Goal: Transaction & Acquisition: Purchase product/service

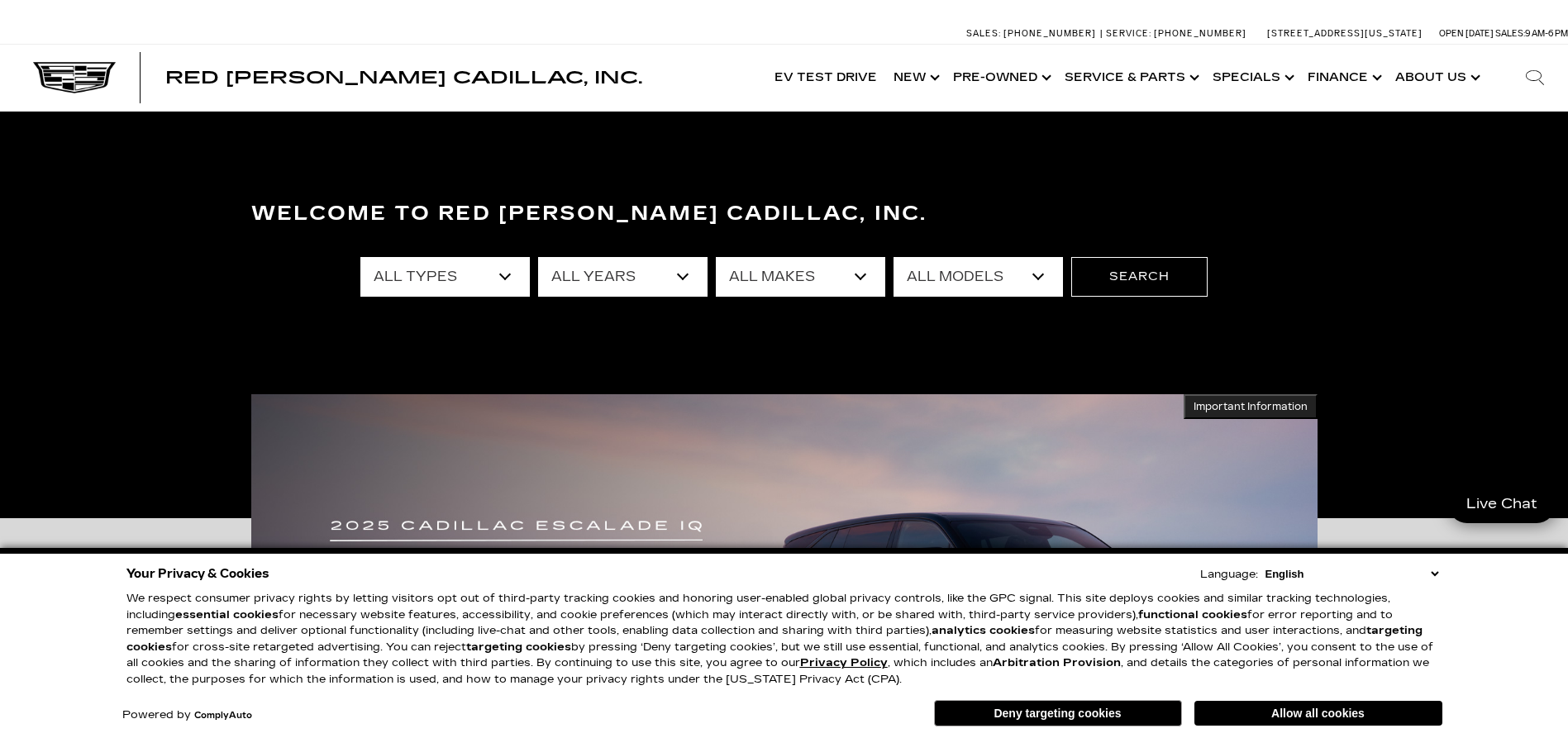
select select "New"
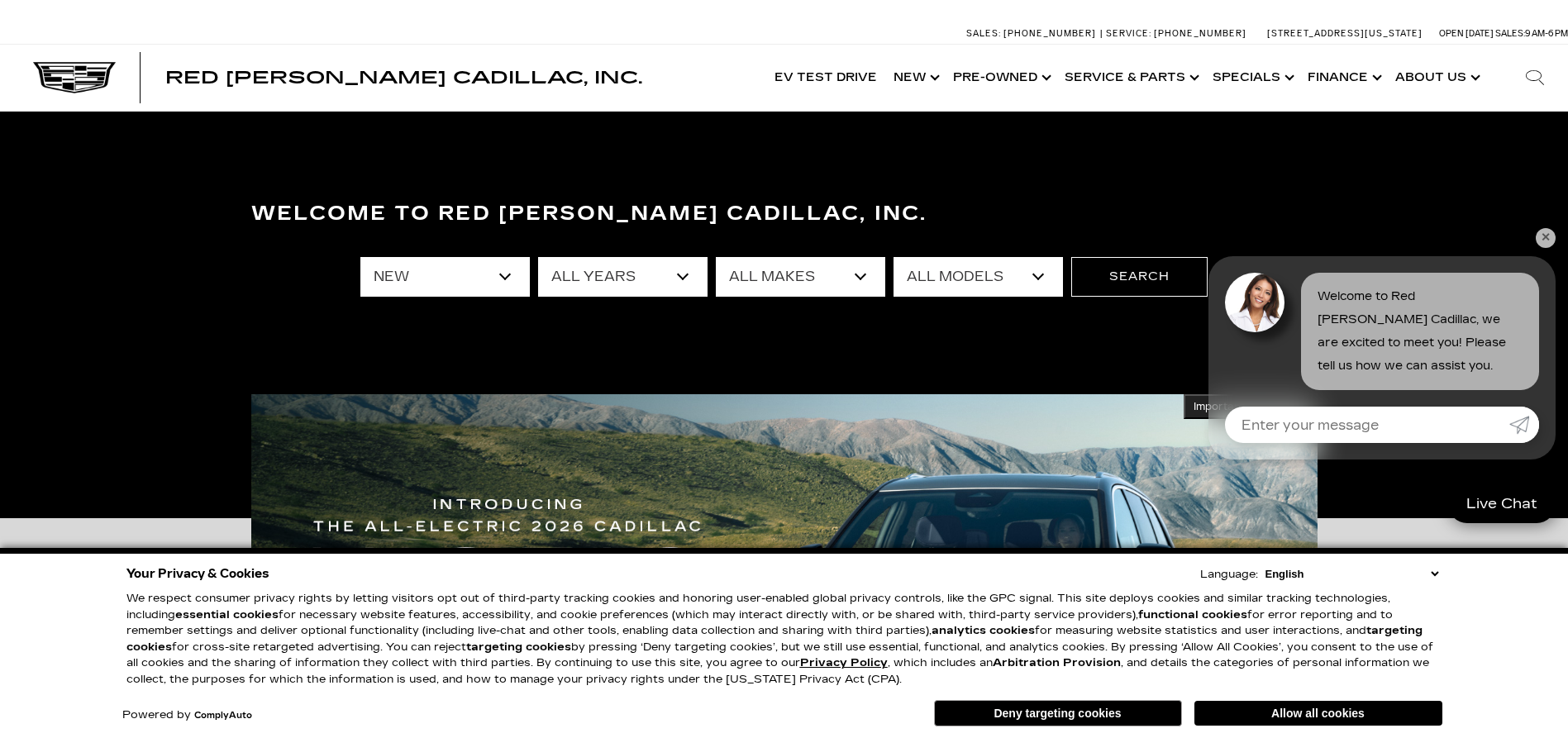
select select "Cadillac"
click at [1139, 277] on button "Search" at bounding box center [1139, 277] width 136 height 40
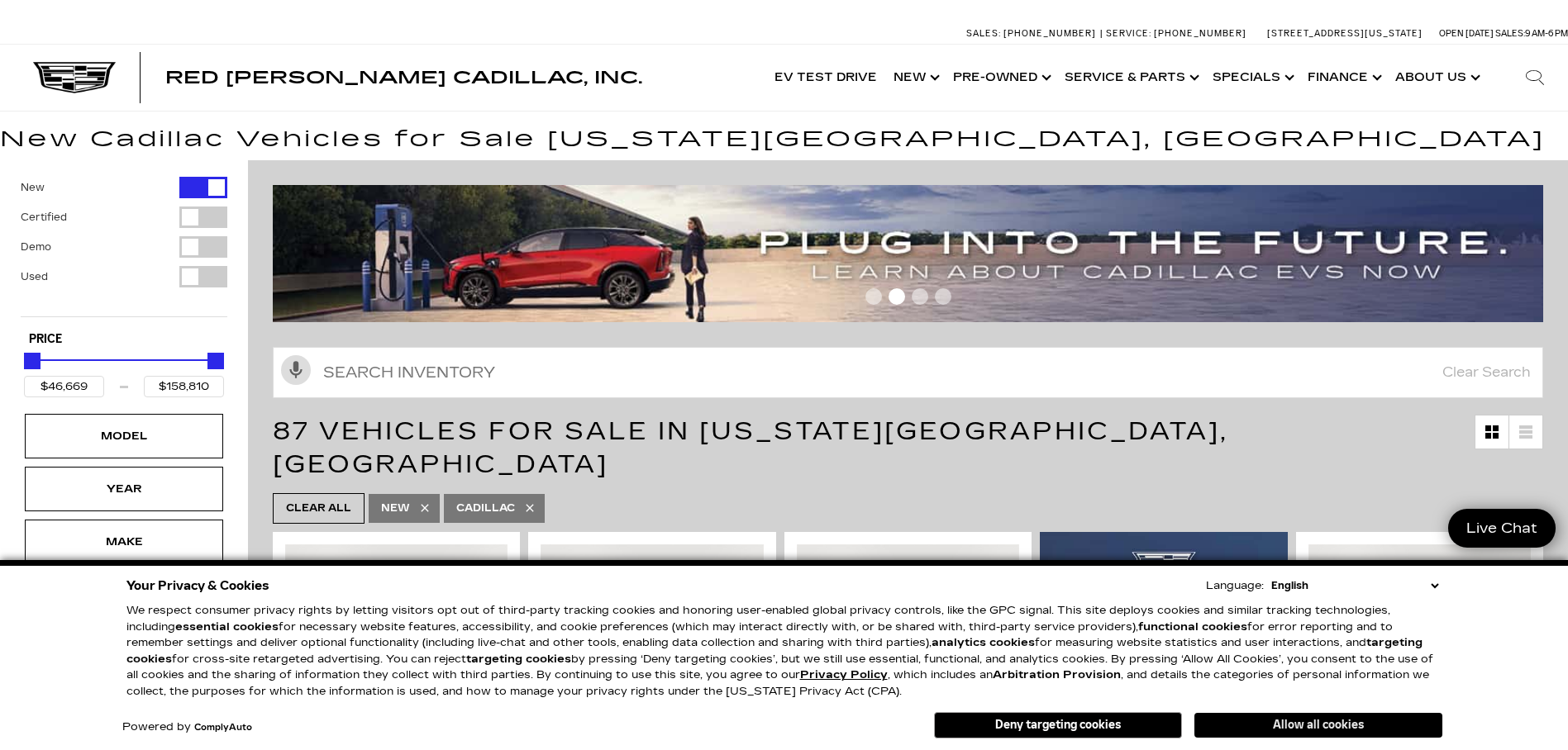
click at [1322, 725] on button "Allow all cookies" at bounding box center [1318, 725] width 248 height 25
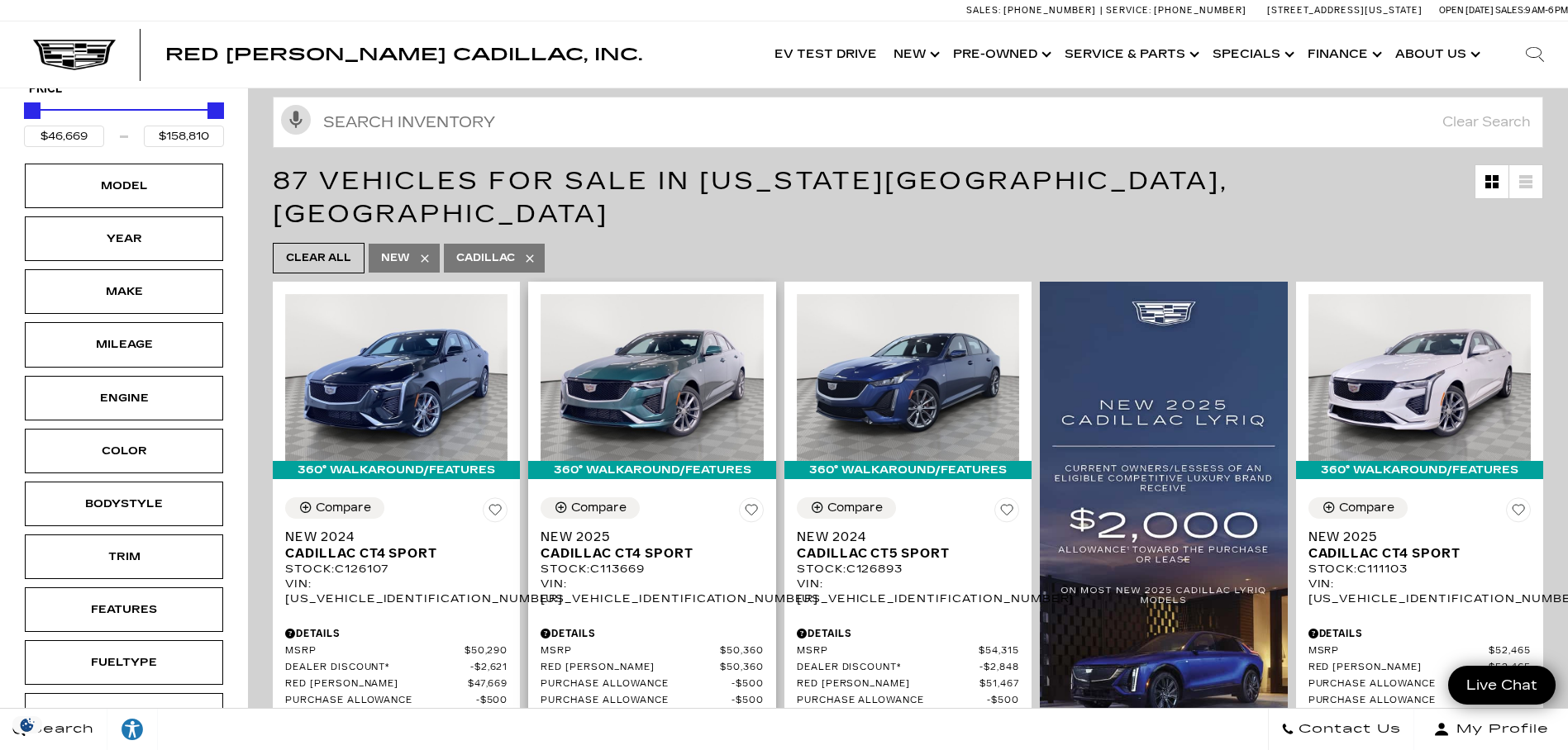
scroll to position [248, 0]
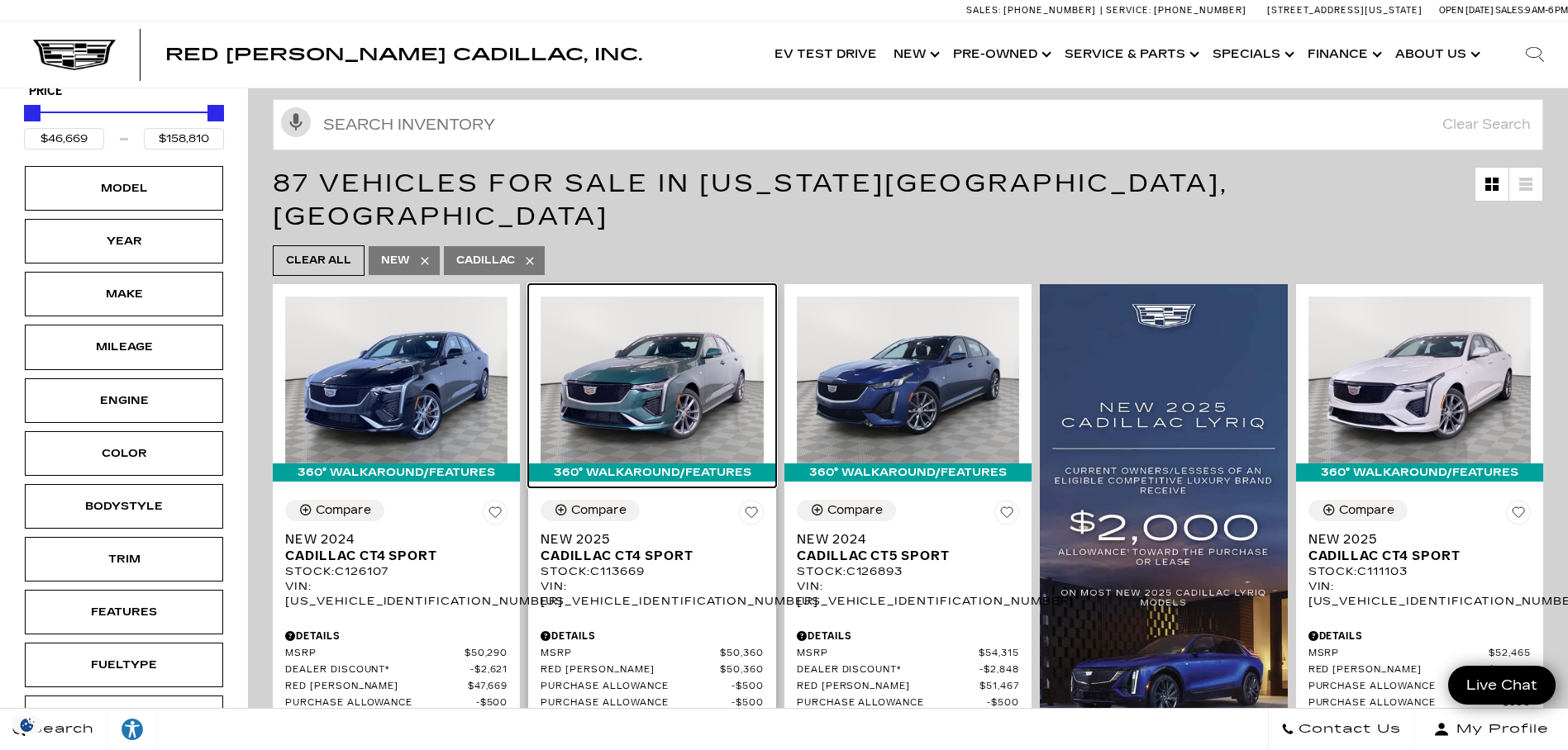
click at [619, 350] on img at bounding box center [651, 379] width 222 height 167
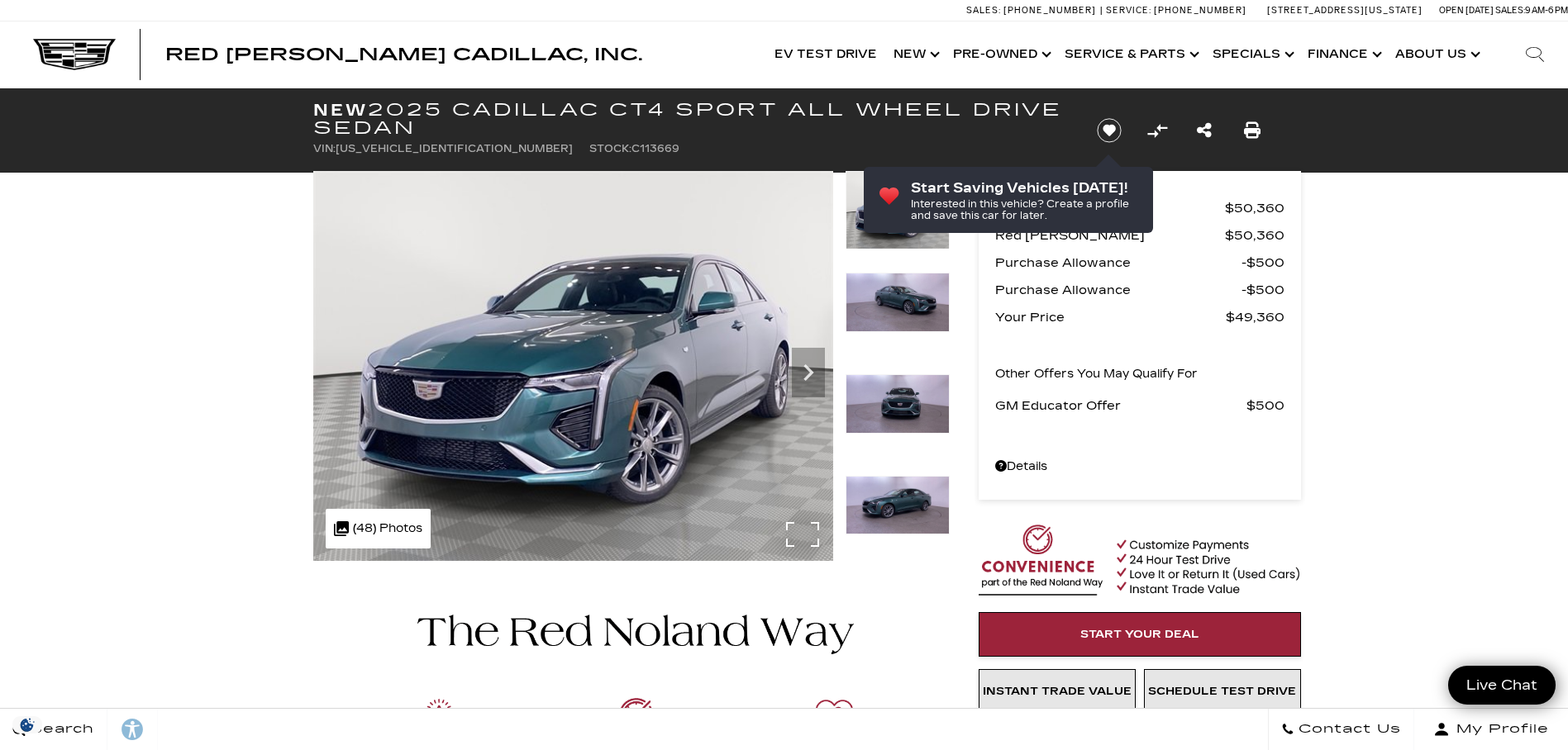
click at [703, 365] on img at bounding box center [573, 365] width 519 height 390
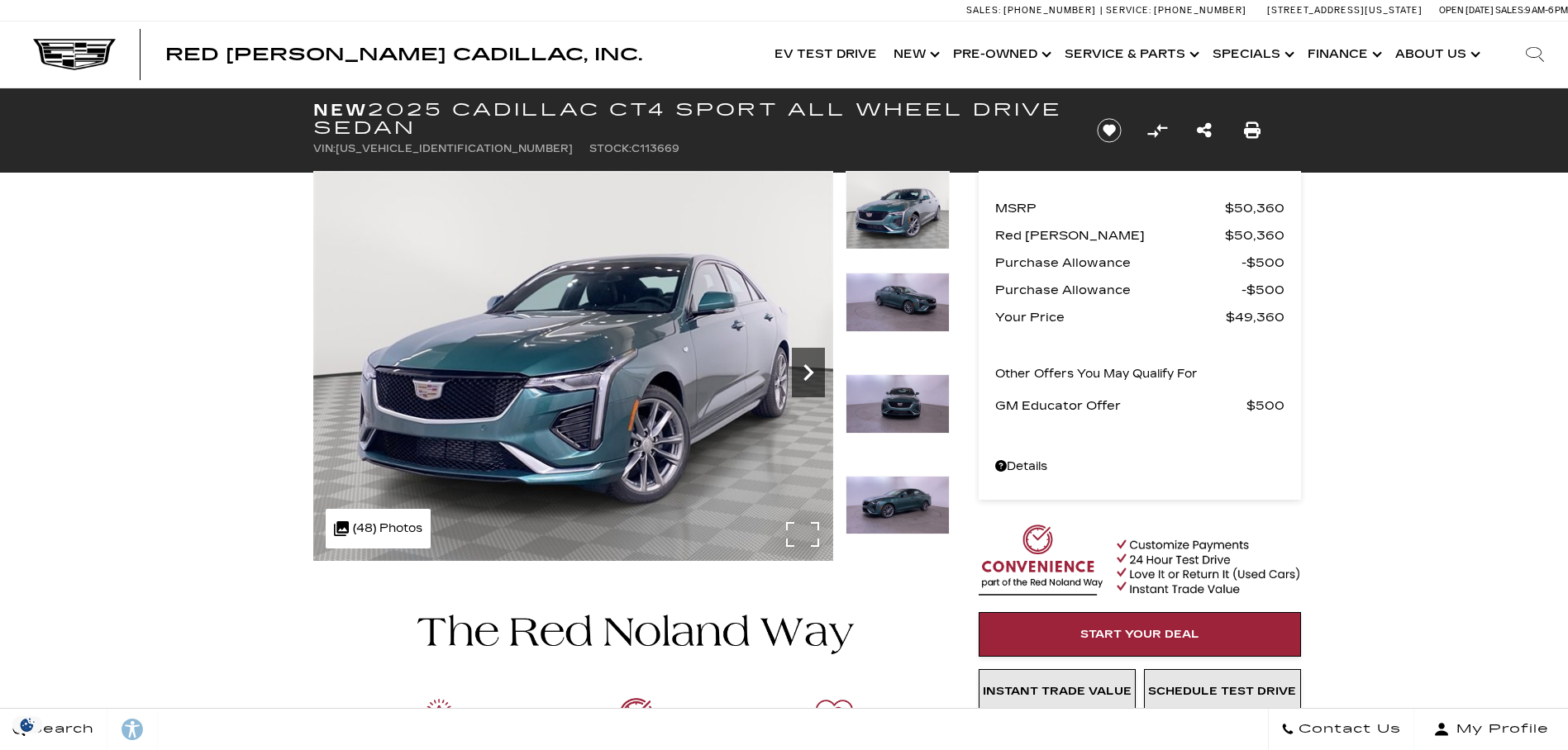
click at [814, 370] on icon "Next" at bounding box center [808, 373] width 33 height 33
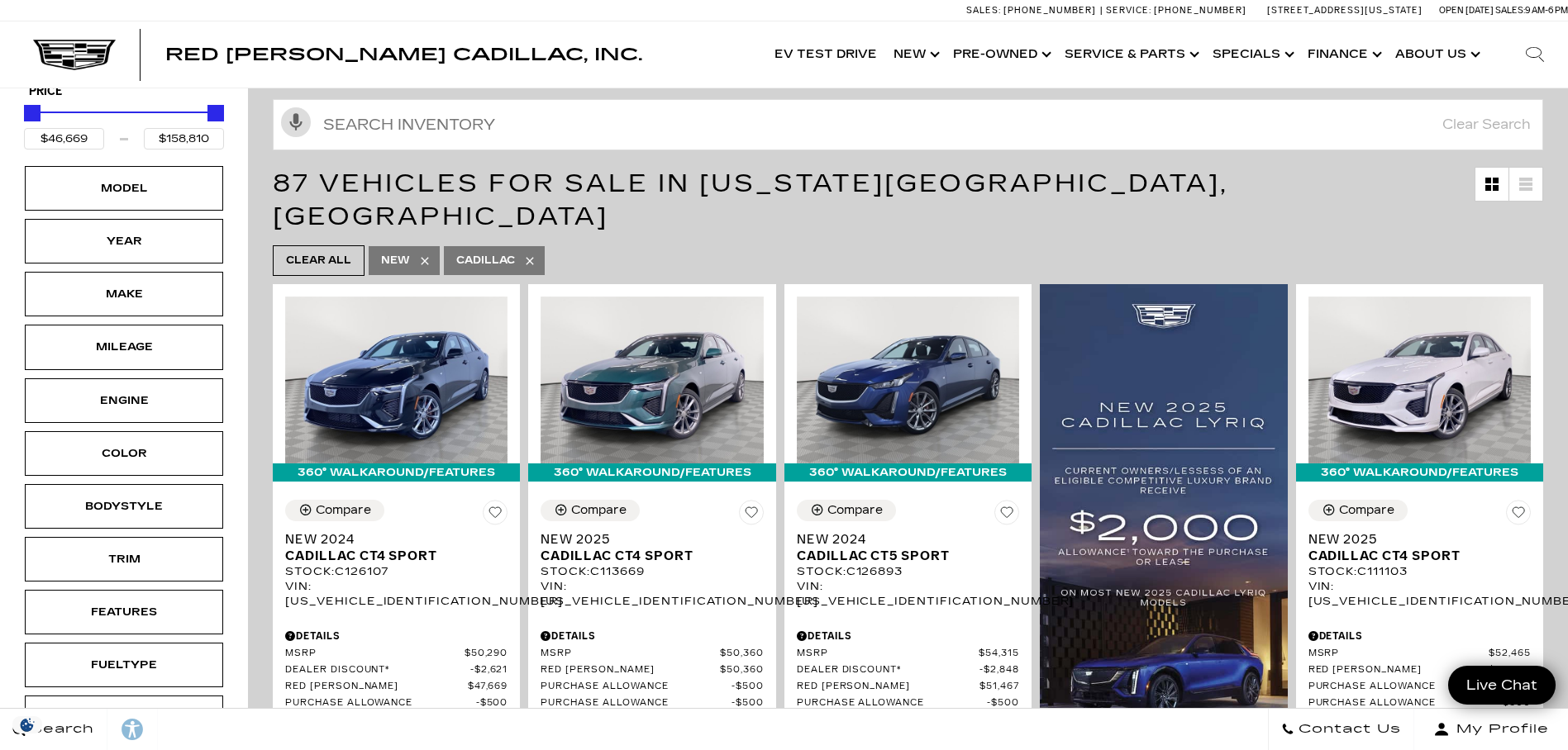
scroll to position [211, 0]
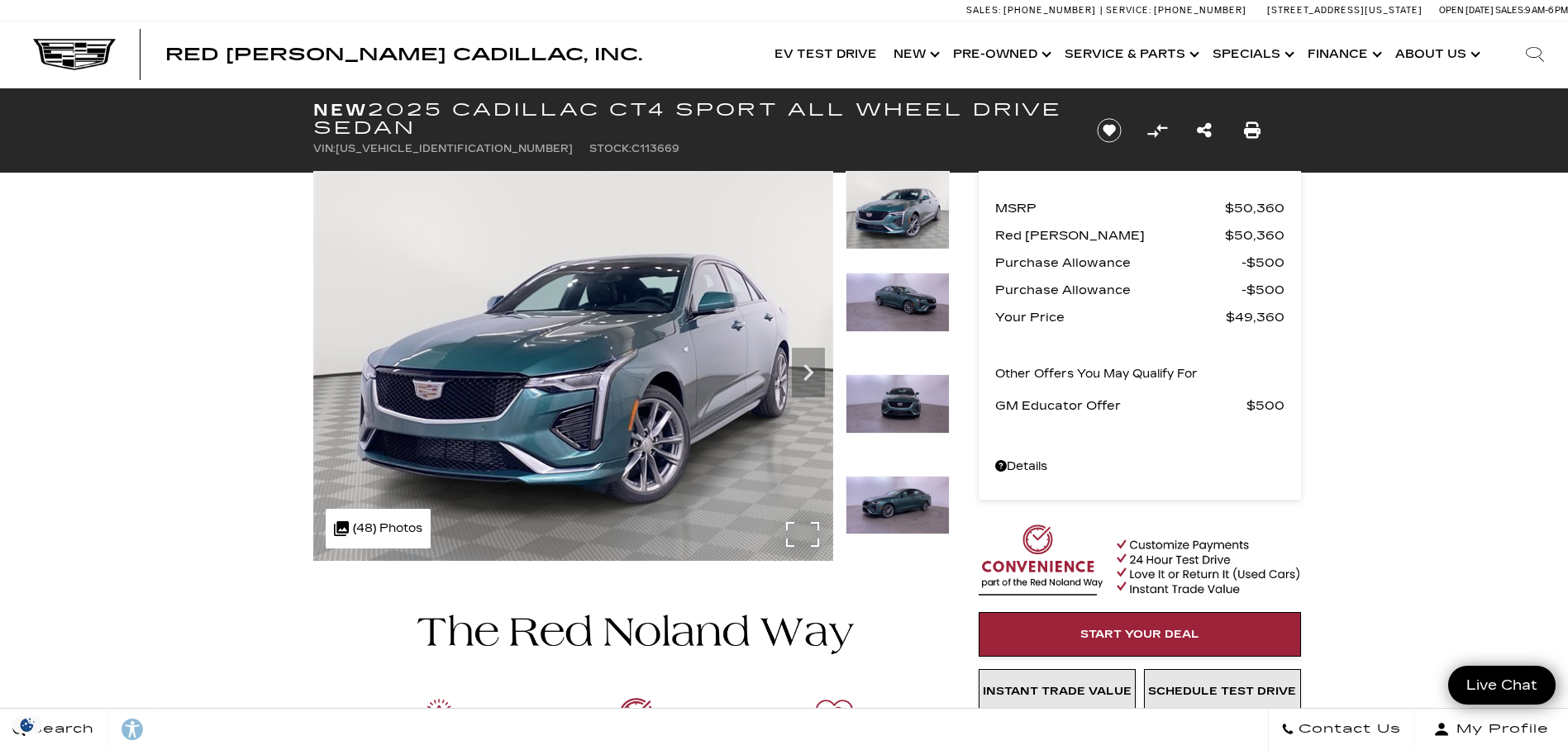
click at [372, 525] on div ".cls-1, .cls-3 { fill: #c50033; } .cls-1 { clip-rule: evenodd; } .cls-2 { clip-…" at bounding box center [378, 529] width 105 height 40
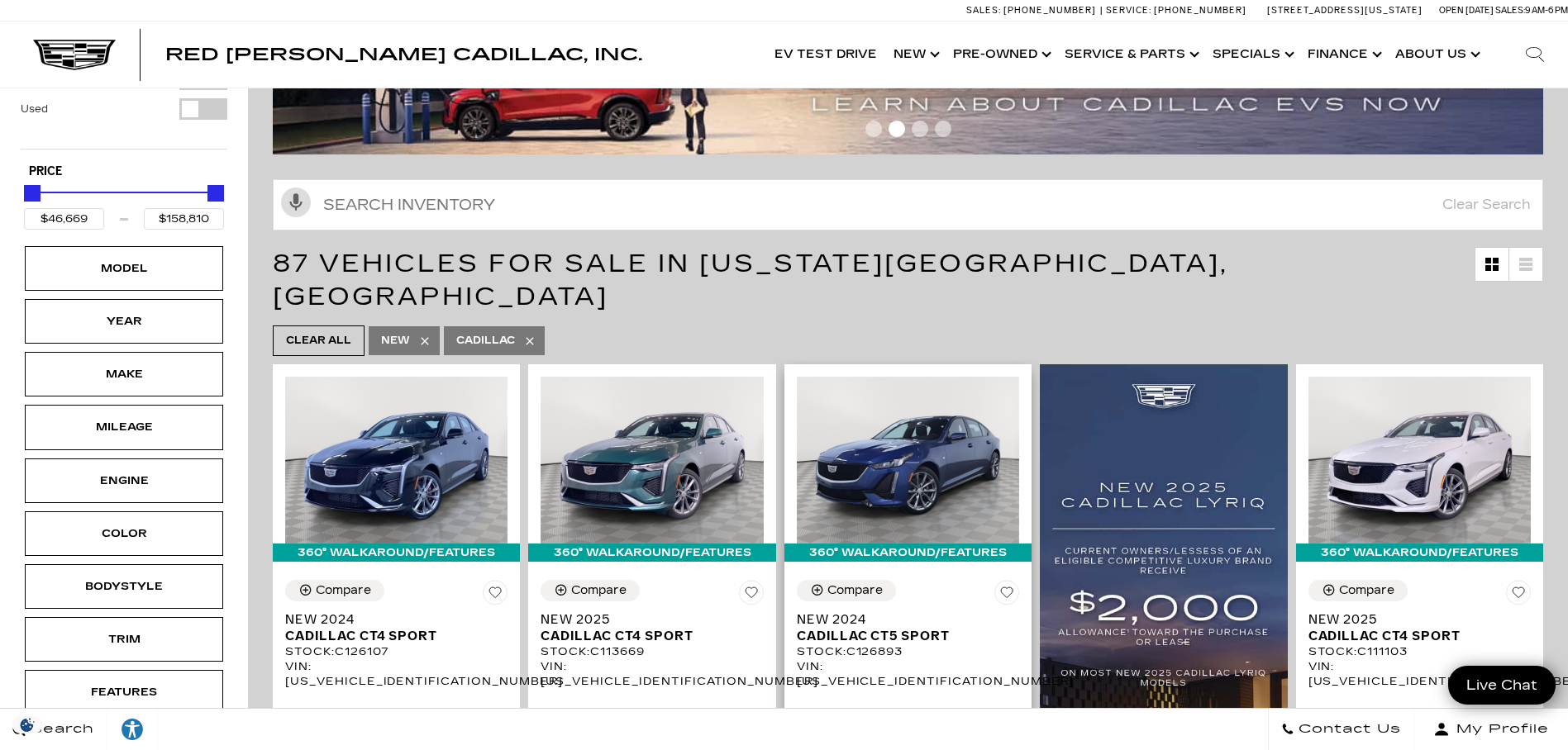
scroll to position [255, 0]
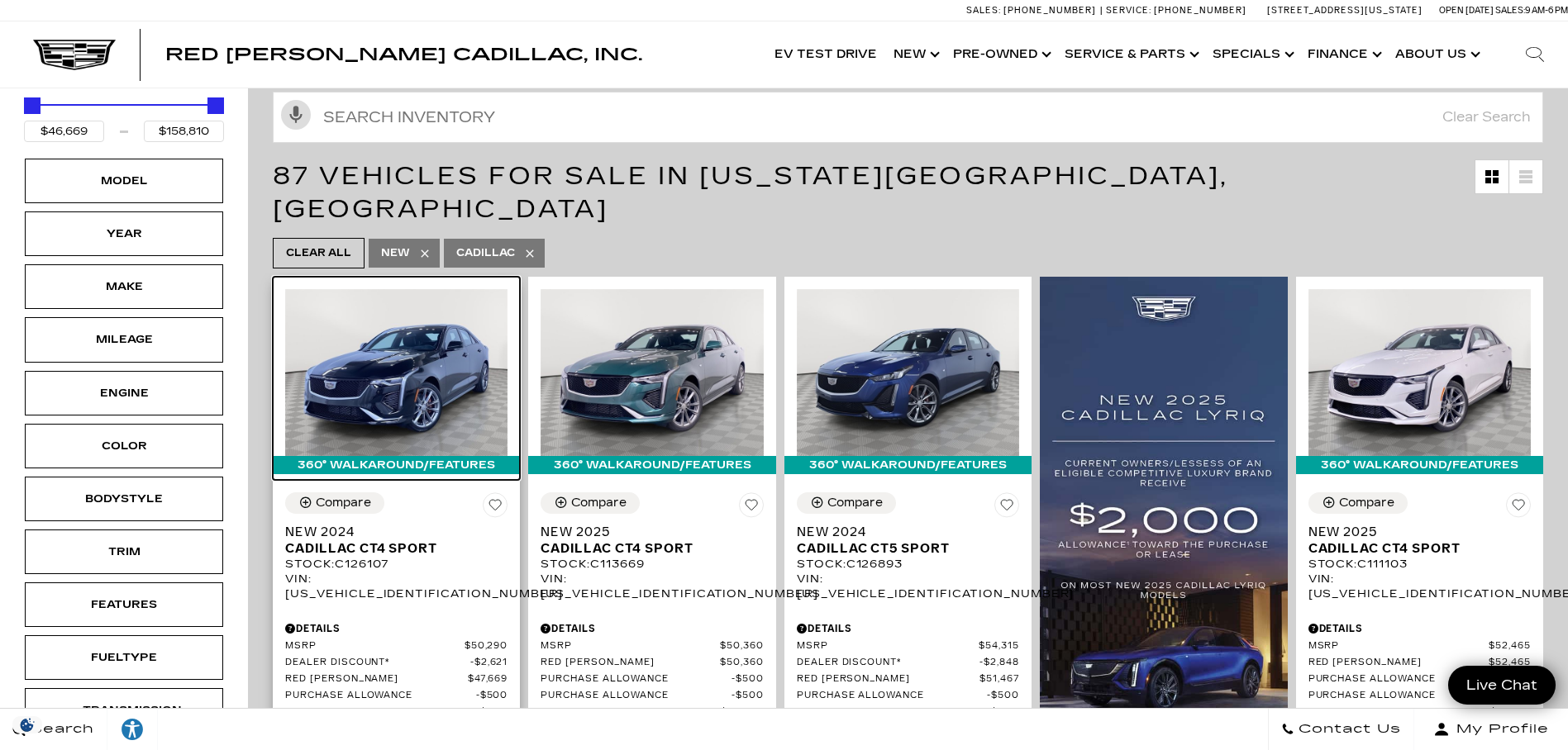
click at [389, 355] on img at bounding box center [396, 372] width 222 height 167
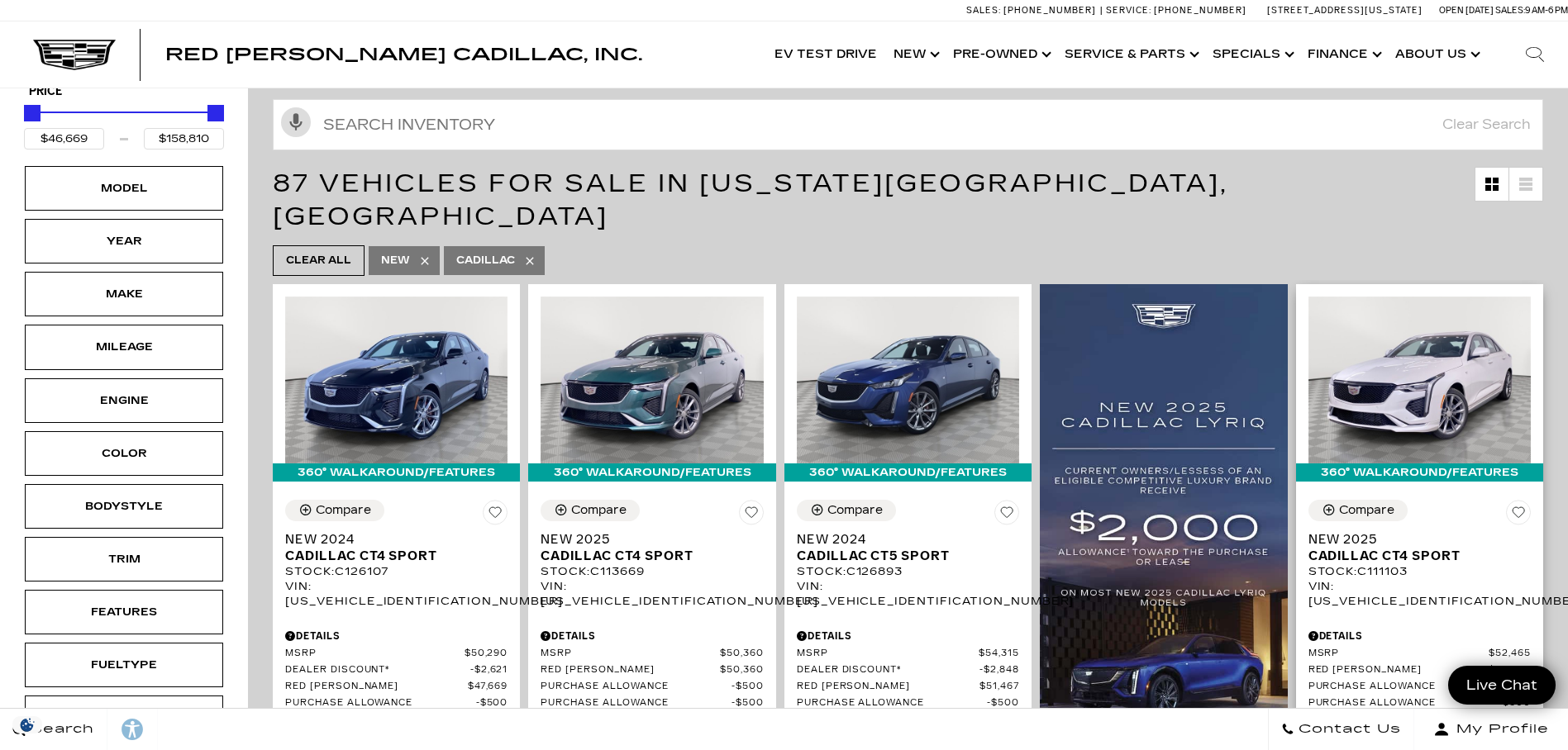
scroll to position [248, 0]
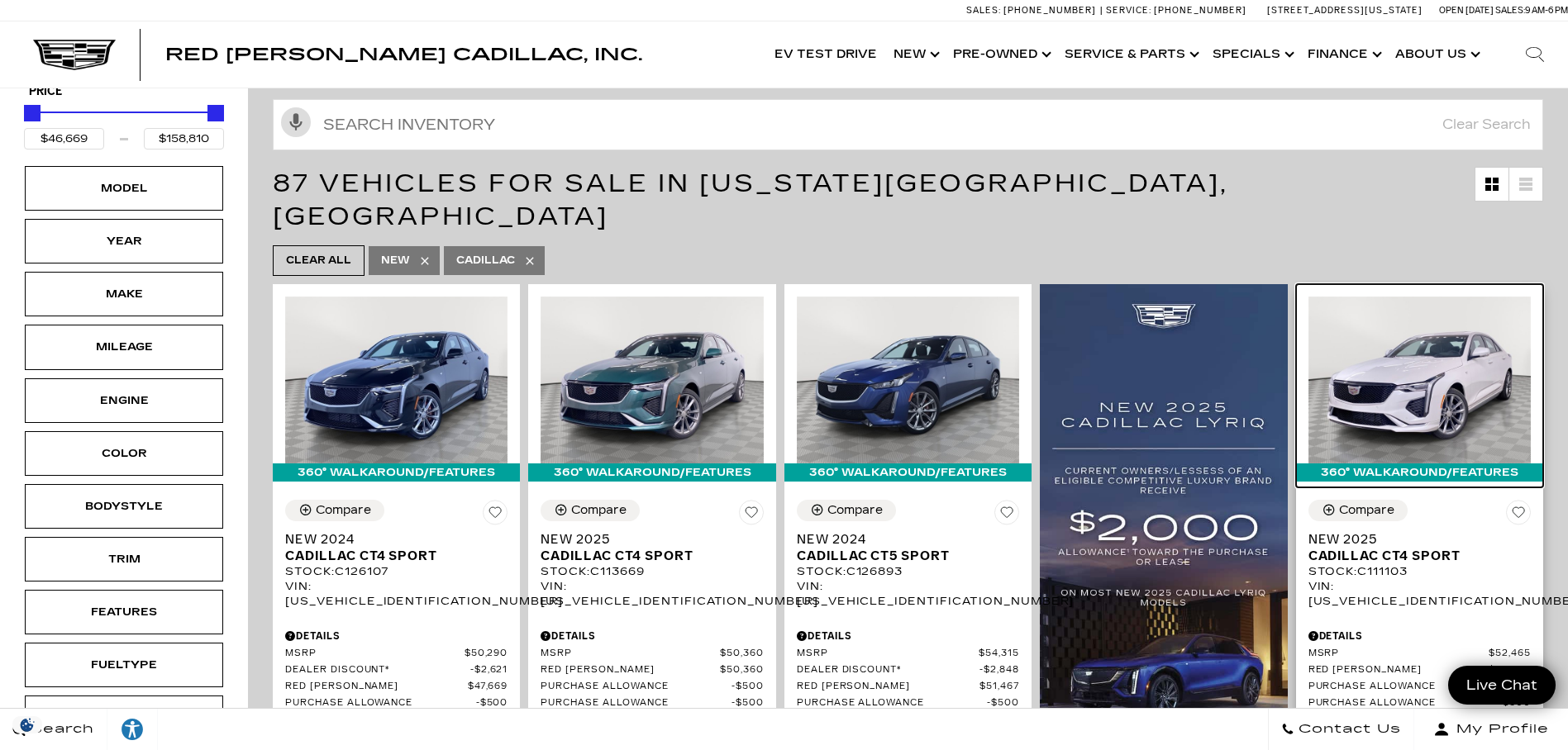
click at [1465, 352] on img at bounding box center [1419, 379] width 222 height 167
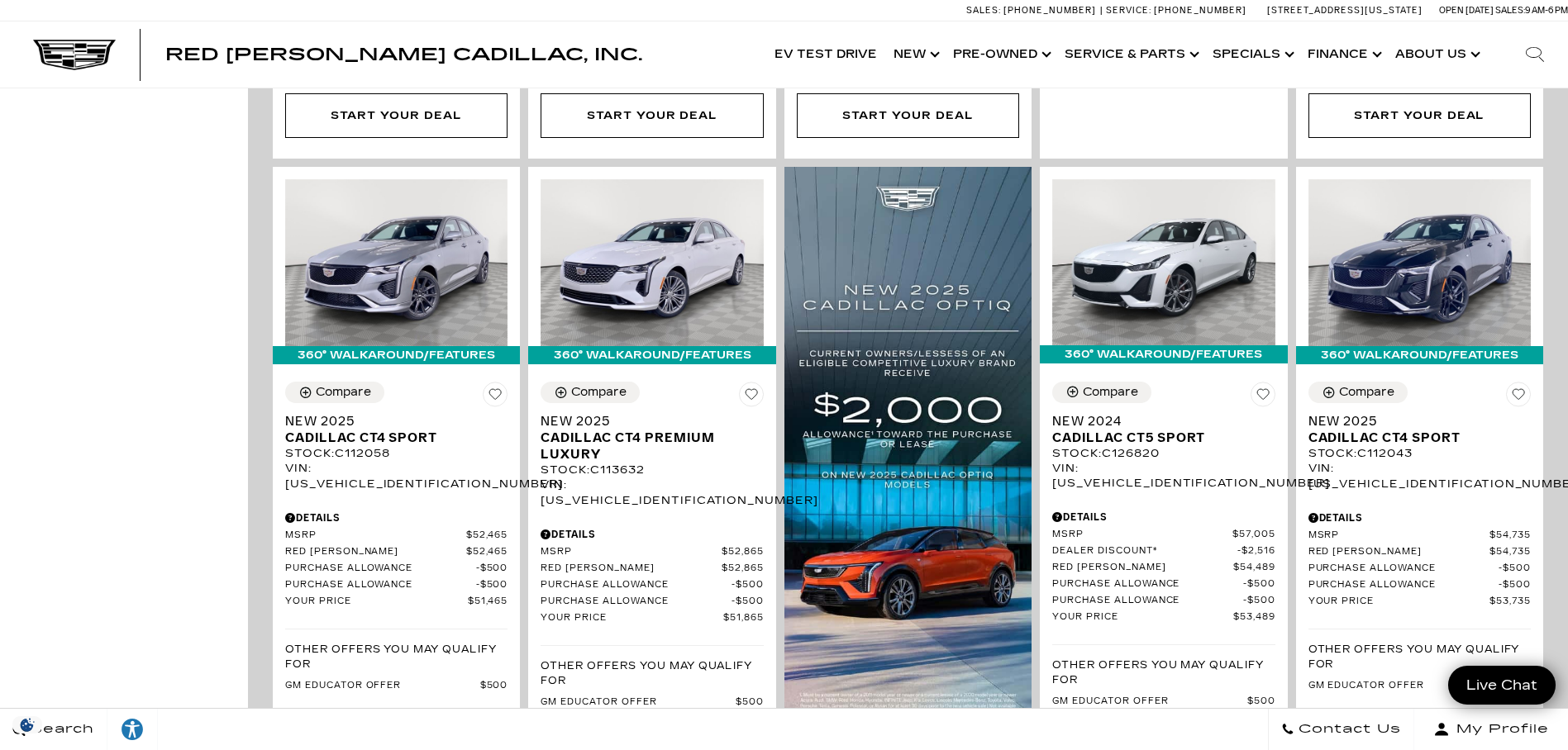
scroll to position [1172, 0]
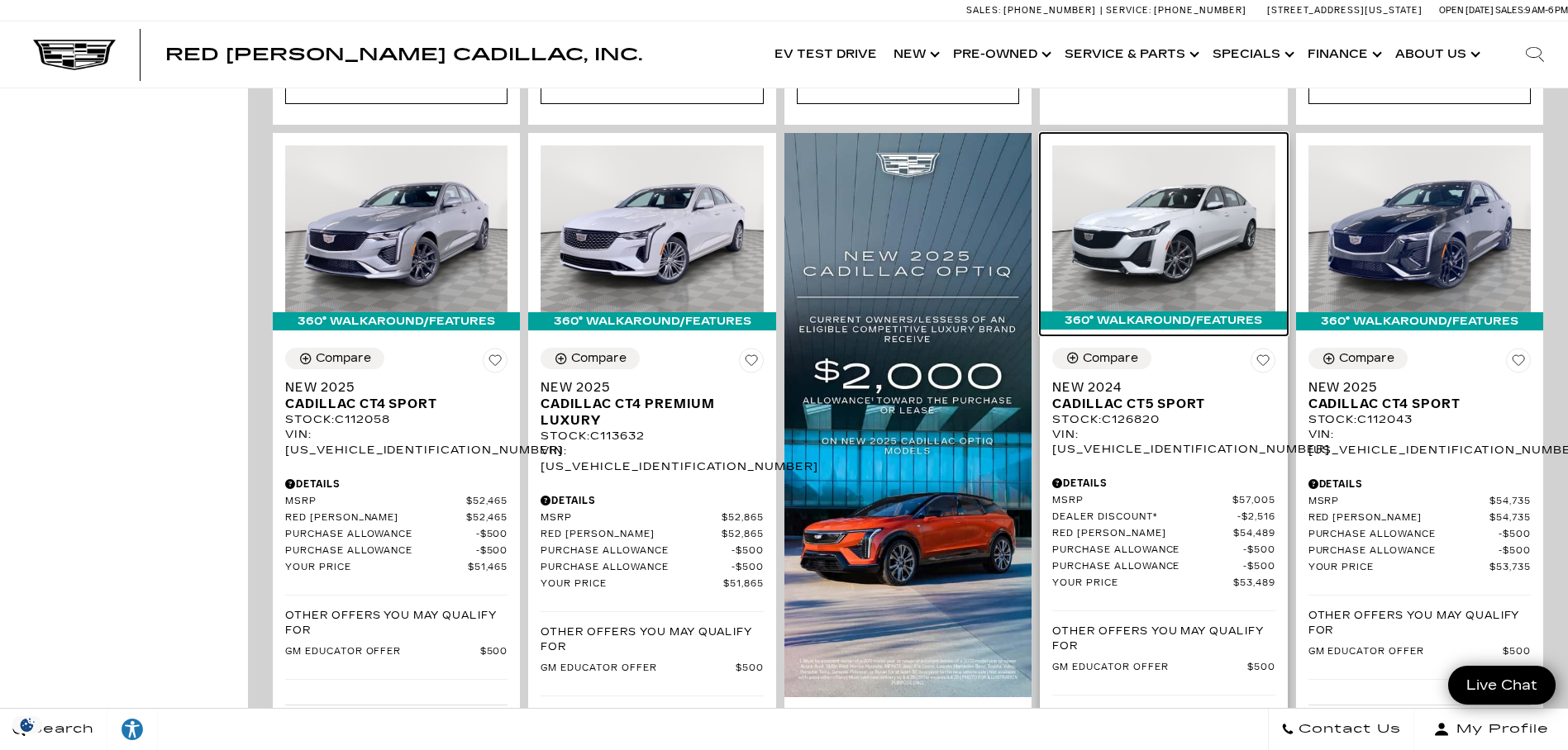
click at [1195, 215] on img at bounding box center [1163, 229] width 222 height 167
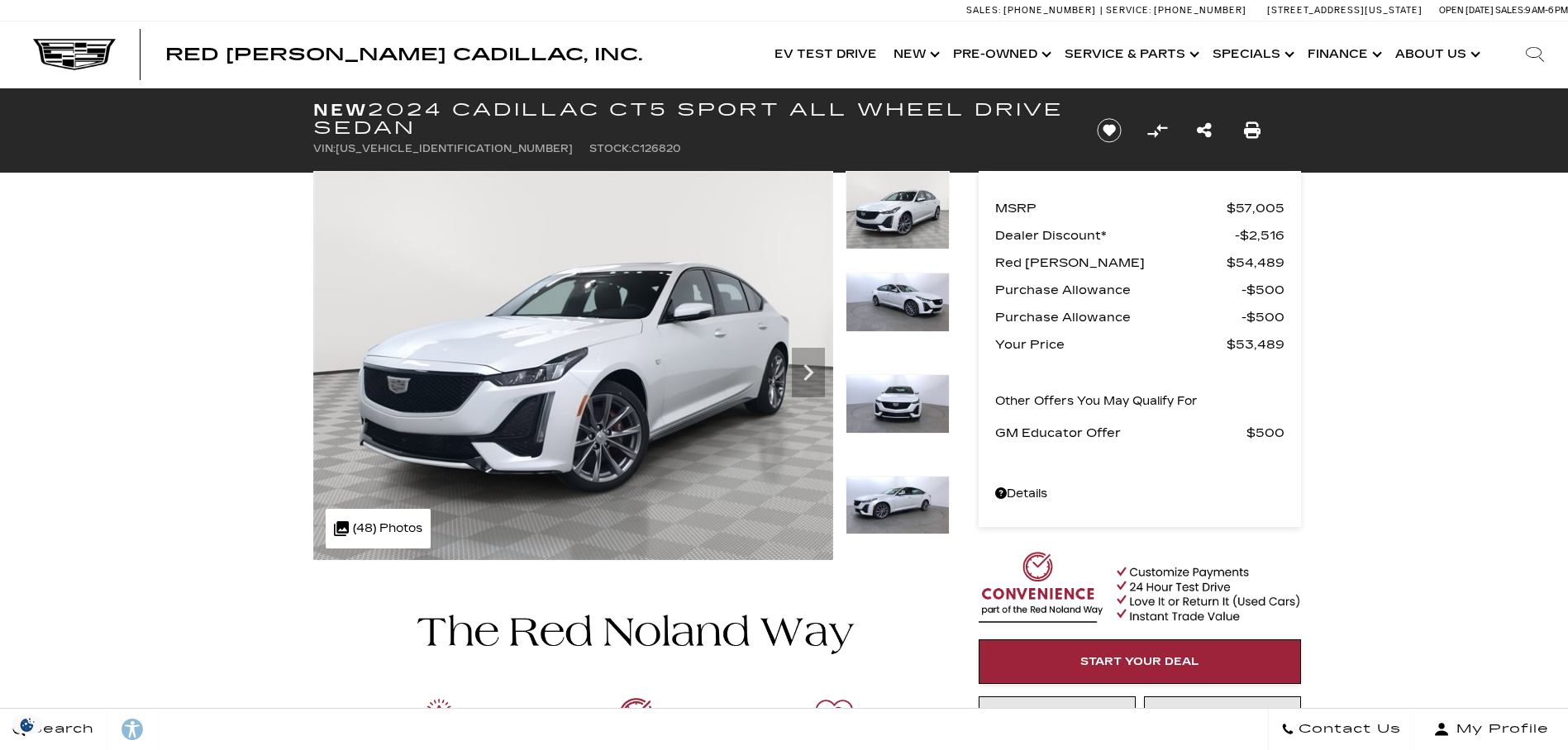
click at [901, 212] on img at bounding box center [897, 210] width 104 height 78
click at [906, 319] on img at bounding box center [897, 302] width 104 height 59
drag, startPoint x: 907, startPoint y: 311, endPoint x: 62, endPoint y: 35, distance: 888.9
click at [845, 273] on img at bounding box center [897, 302] width 104 height 59
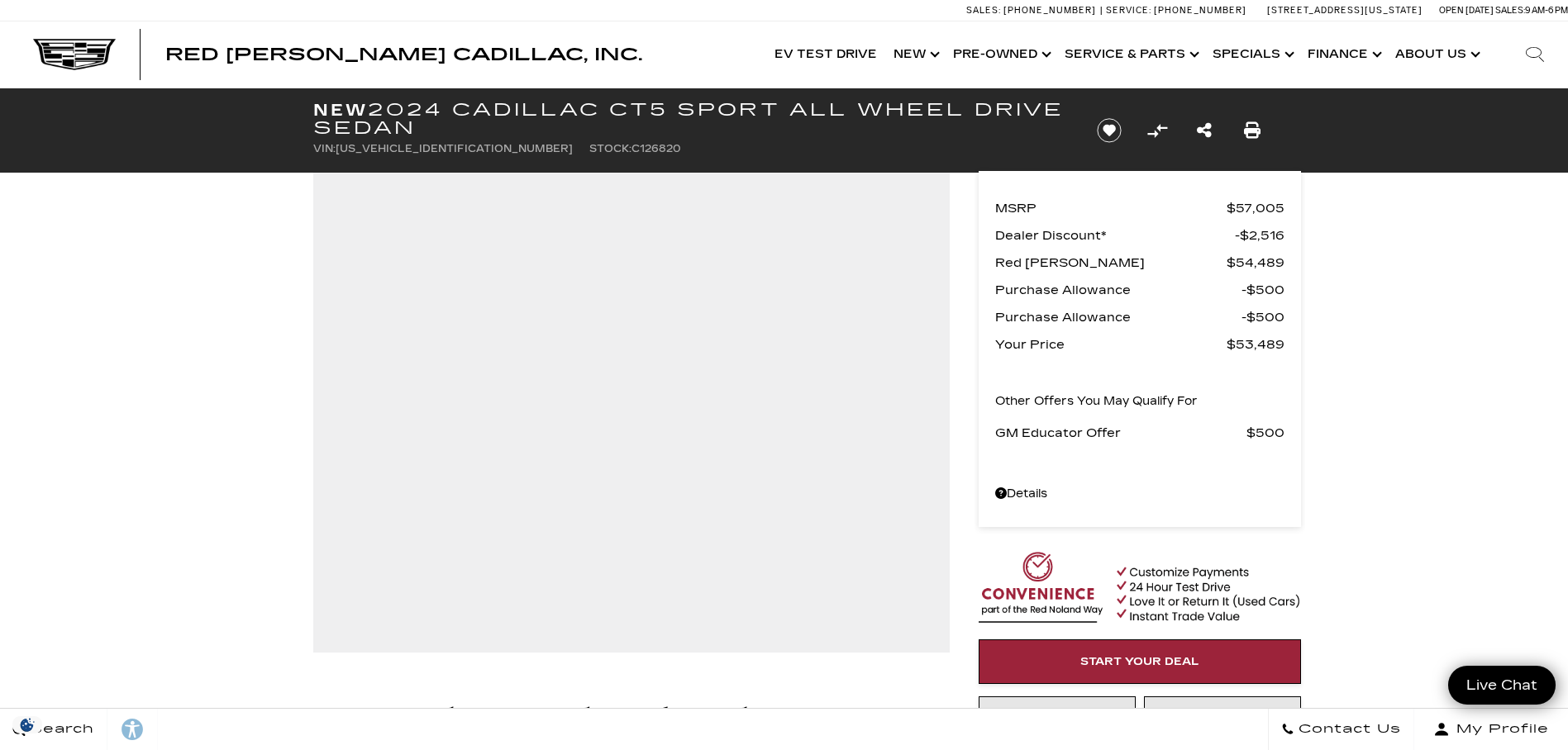
click at [0, 0] on img at bounding box center [0, 0] width 0 height 0
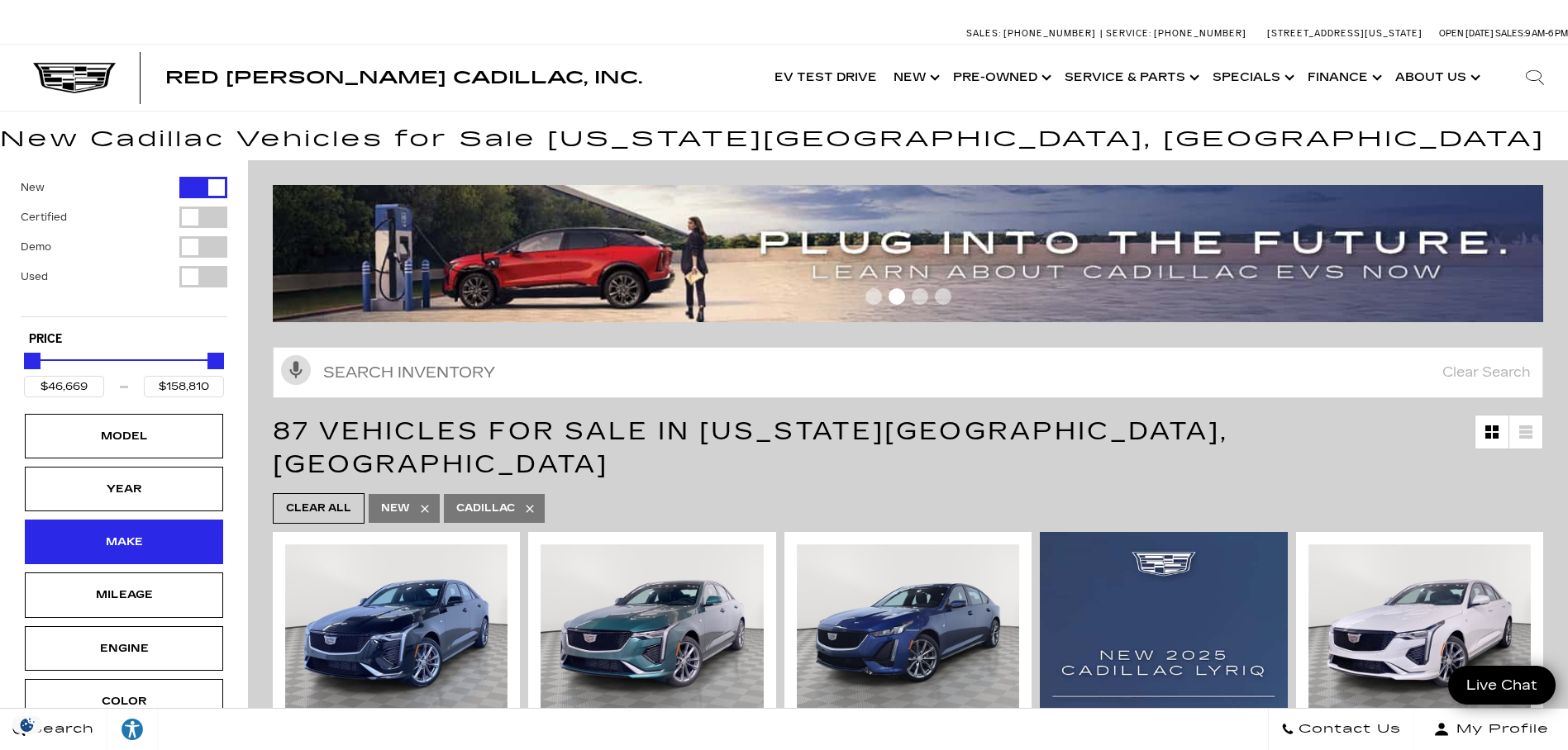
scroll to position [265, 0]
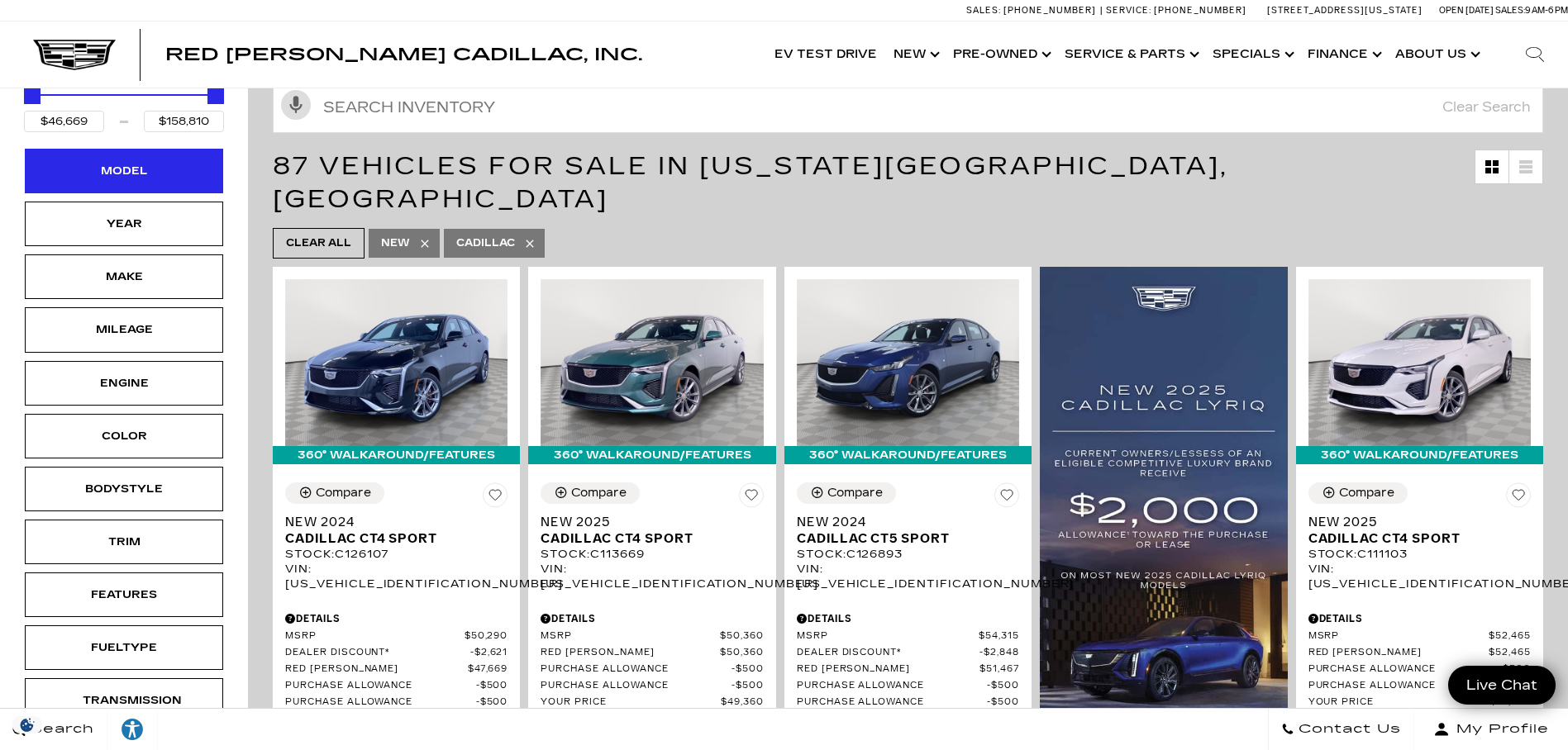
click at [141, 172] on div "Model" at bounding box center [124, 171] width 83 height 18
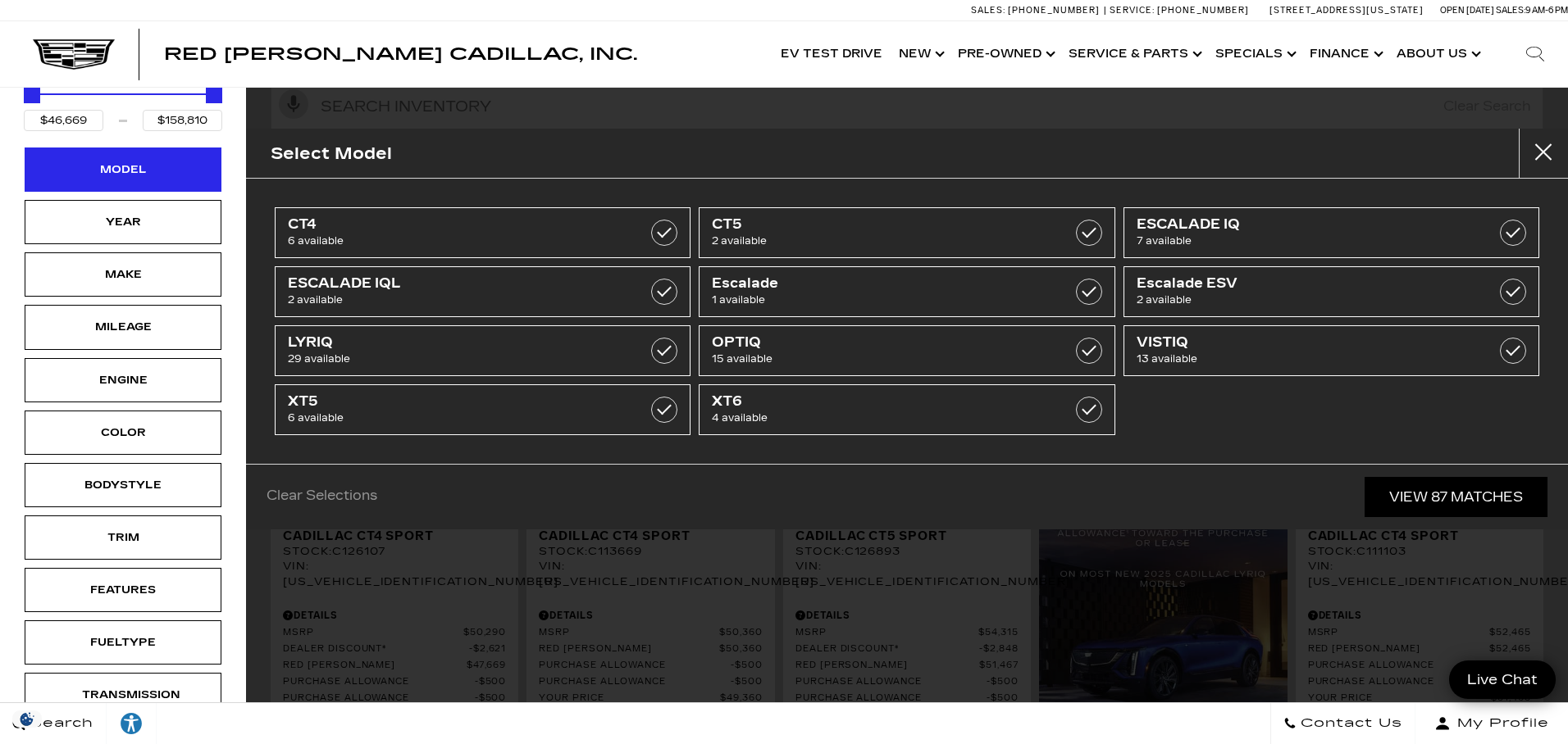
click at [140, 170] on div "Model" at bounding box center [123, 169] width 82 height 18
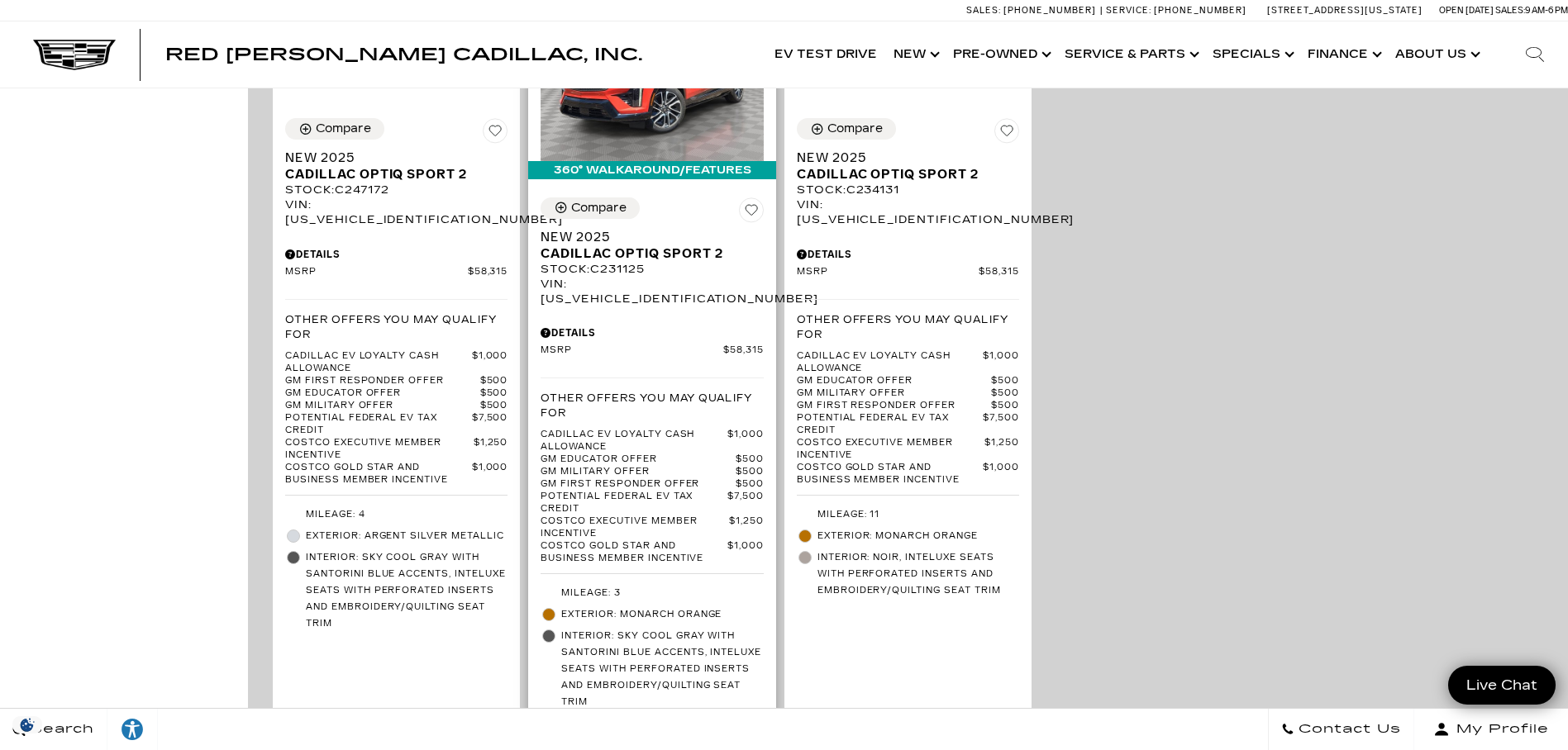
scroll to position [4049, 0]
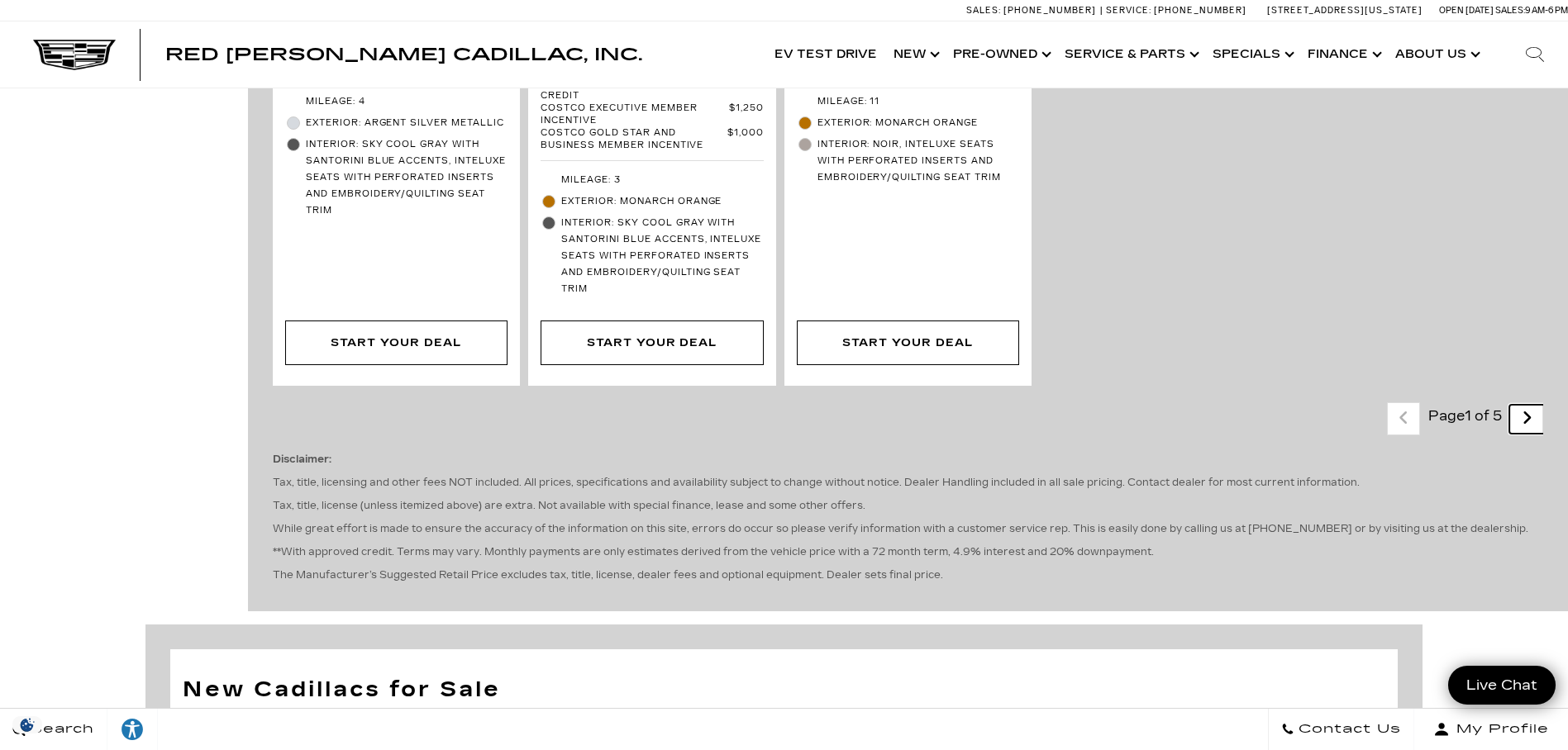
click at [1533, 405] on icon "next page" at bounding box center [1526, 418] width 10 height 27
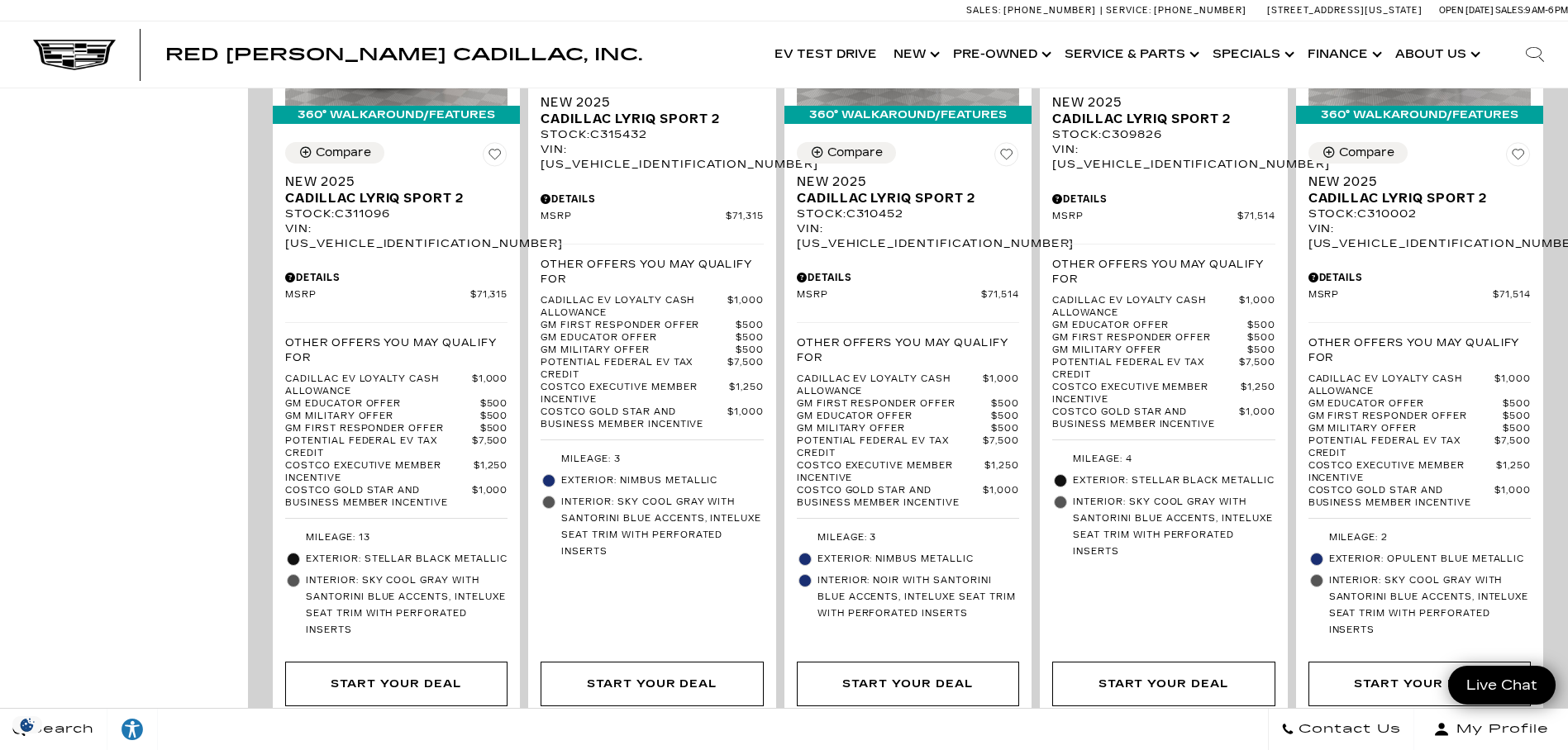
scroll to position [3388, 0]
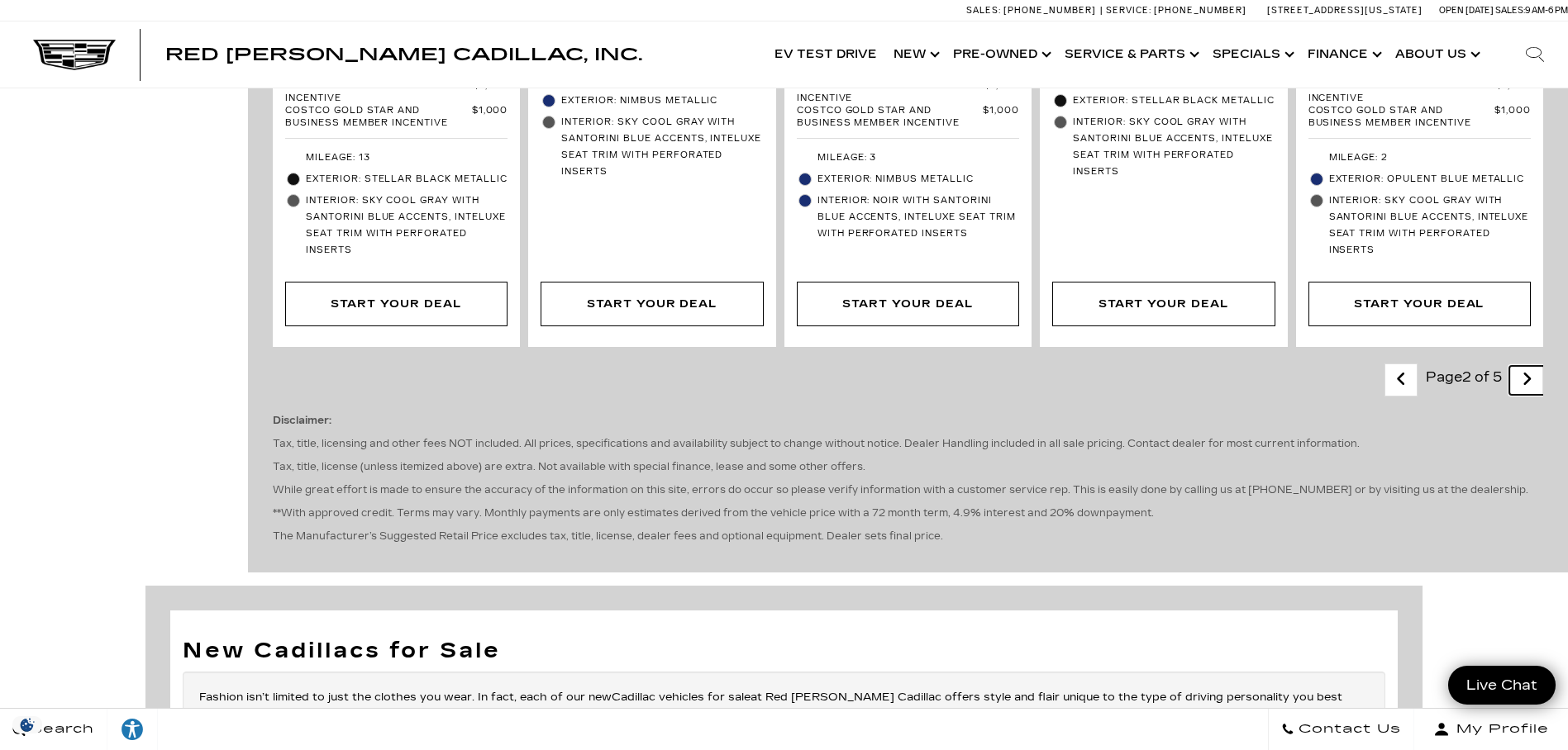
click at [1533, 366] on icon "next page" at bounding box center [1526, 379] width 10 height 27
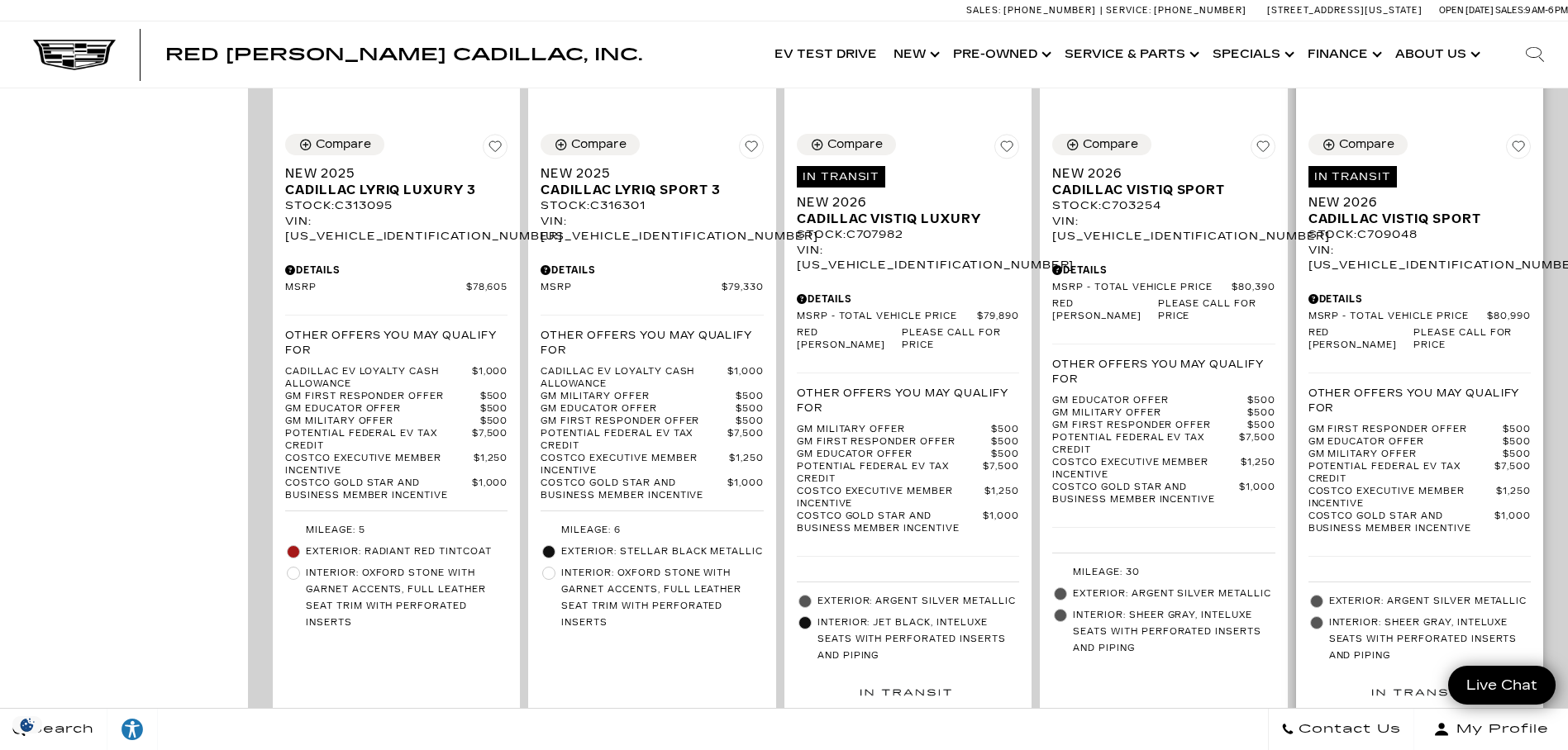
scroll to position [3388, 0]
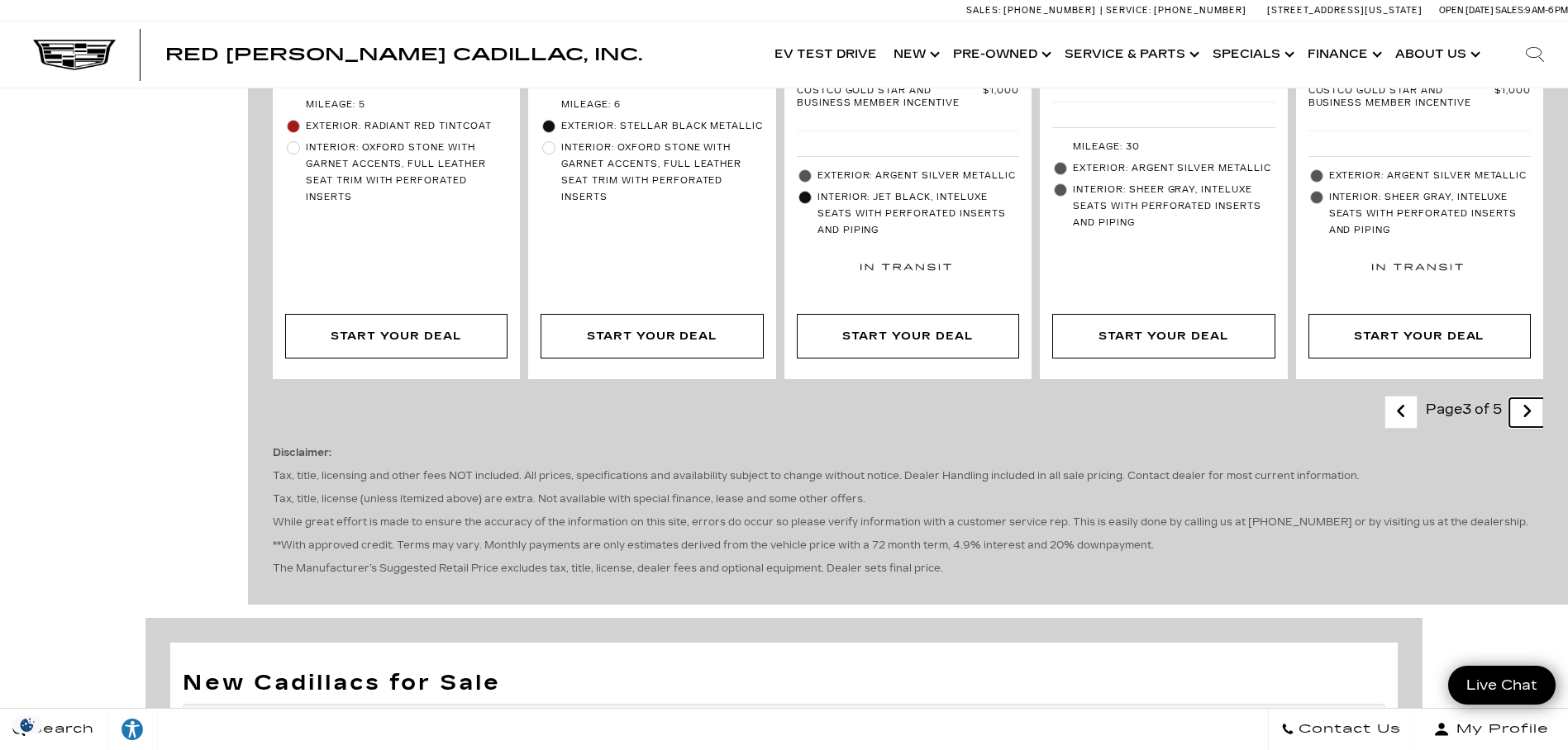
click at [1533, 398] on icon "next page" at bounding box center [1526, 412] width 10 height 27
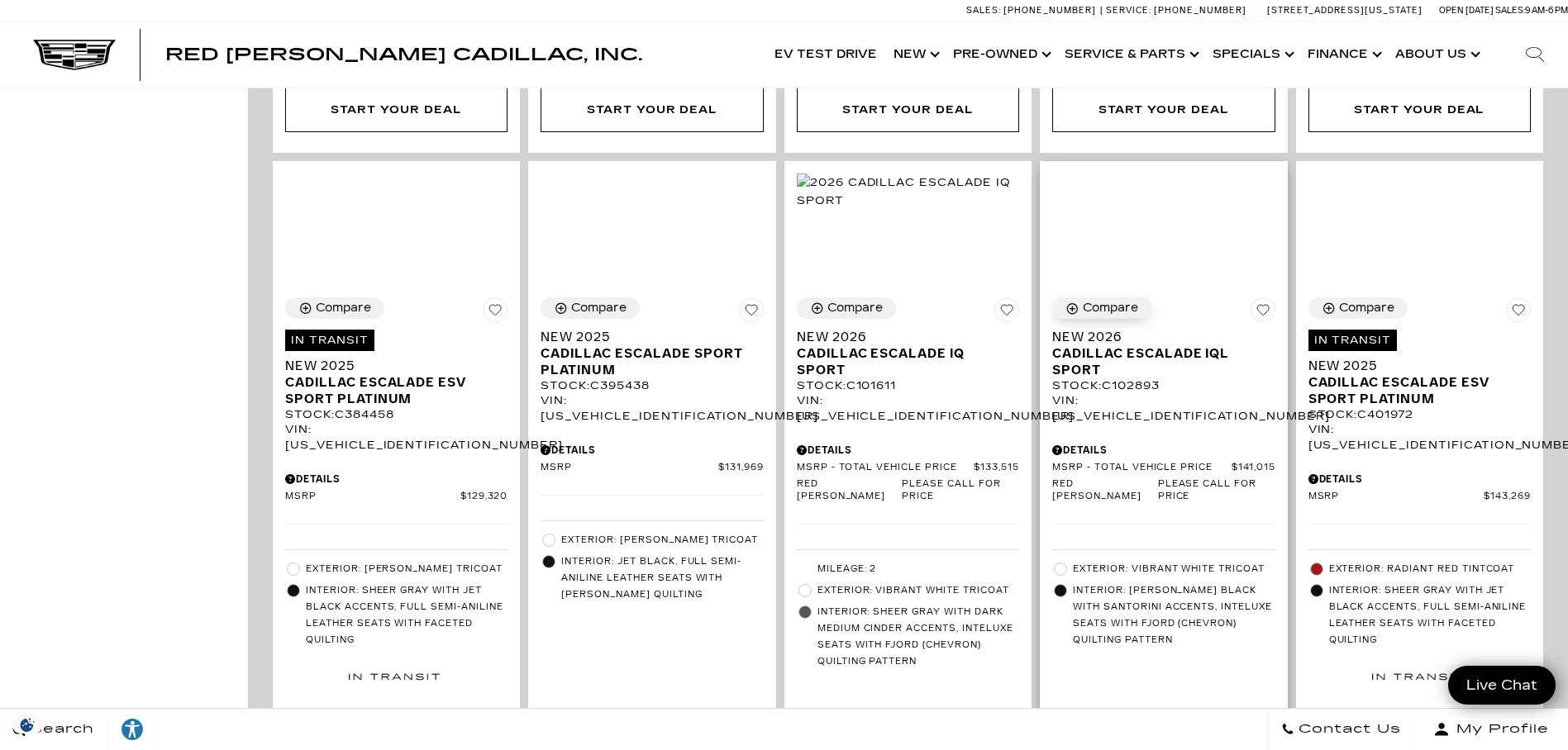
scroll to position [3388, 0]
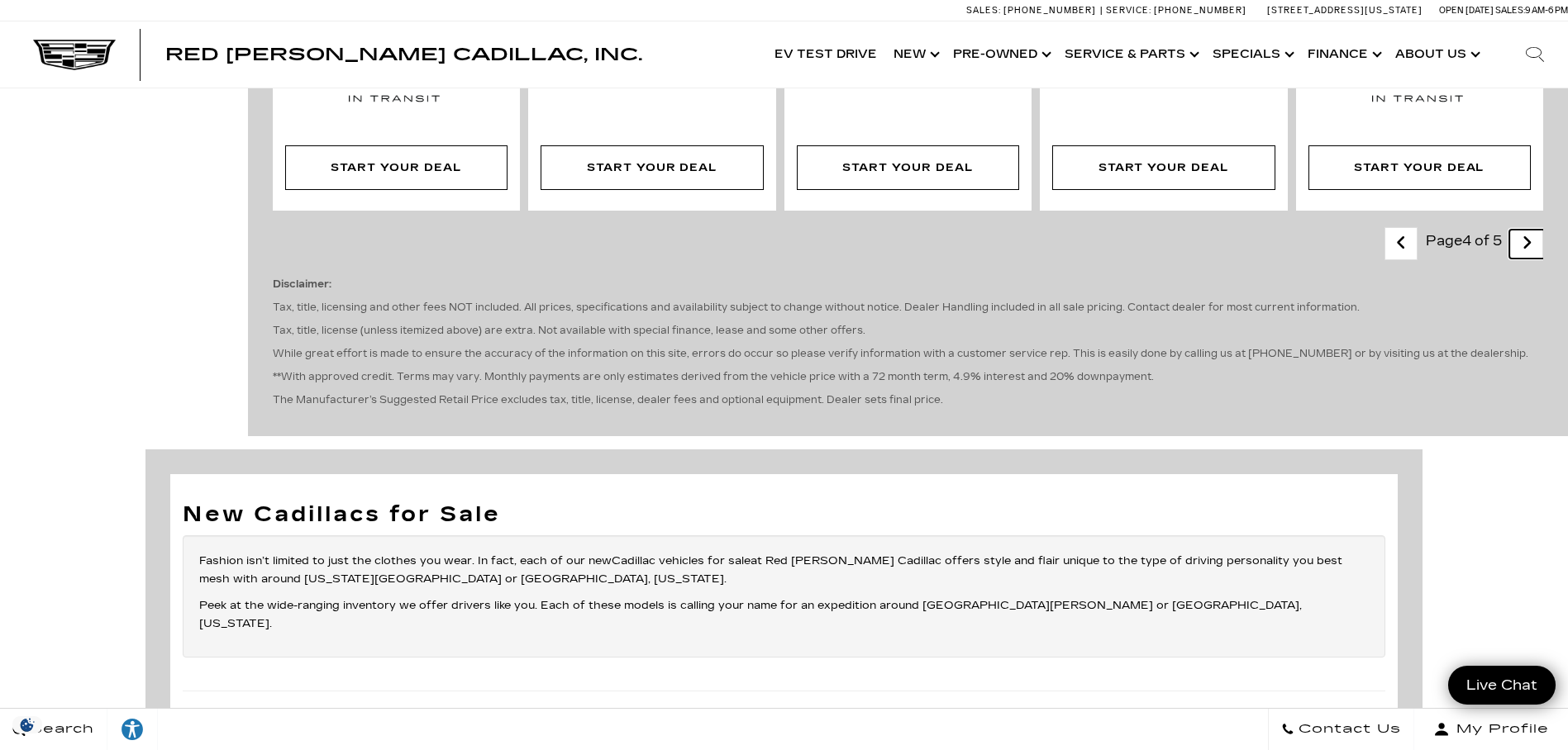
click at [1533, 230] on icon "next page" at bounding box center [1526, 243] width 10 height 27
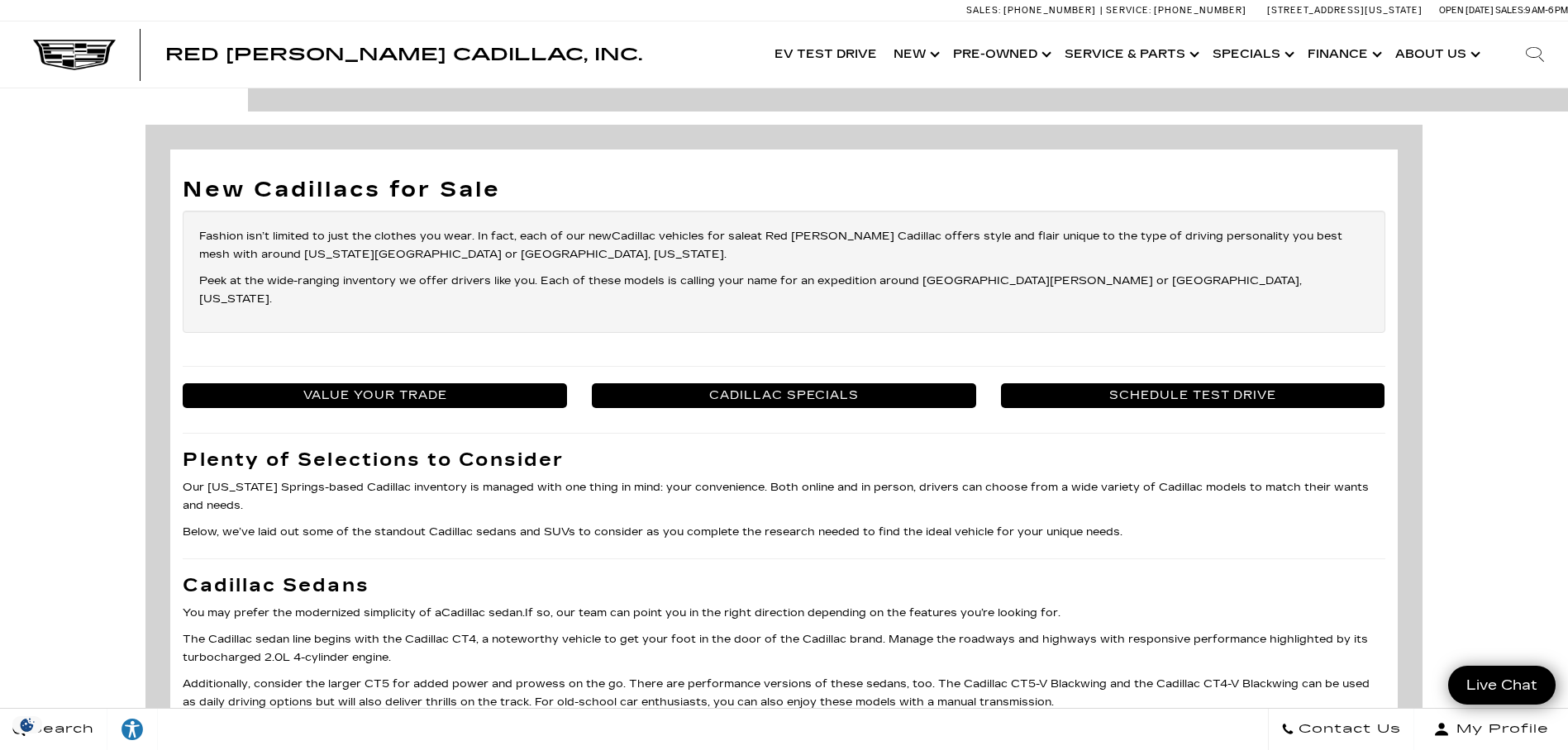
scroll to position [1488, 0]
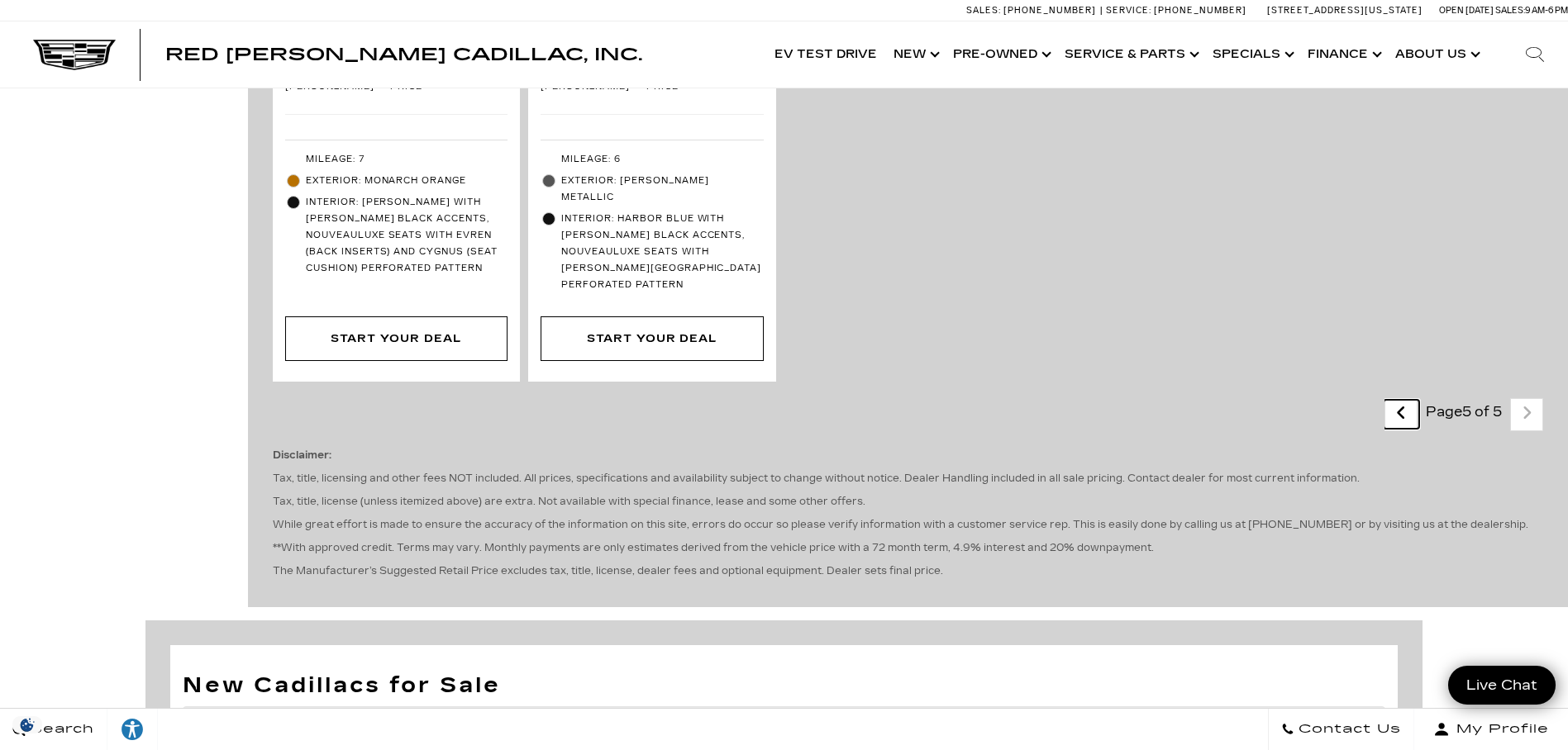
click at [1407, 400] on icon "previous page" at bounding box center [1400, 414] width 10 height 27
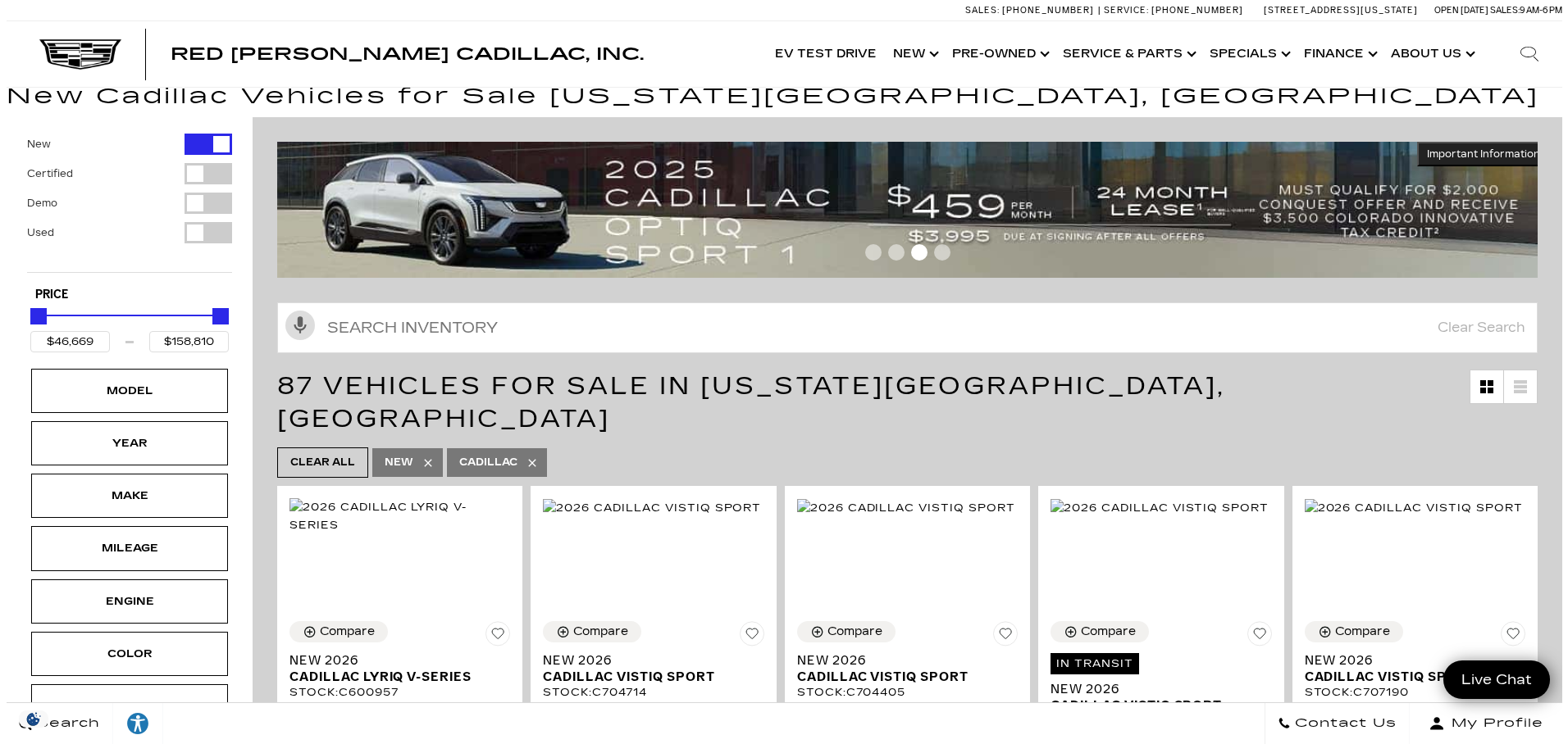
scroll to position [370, 0]
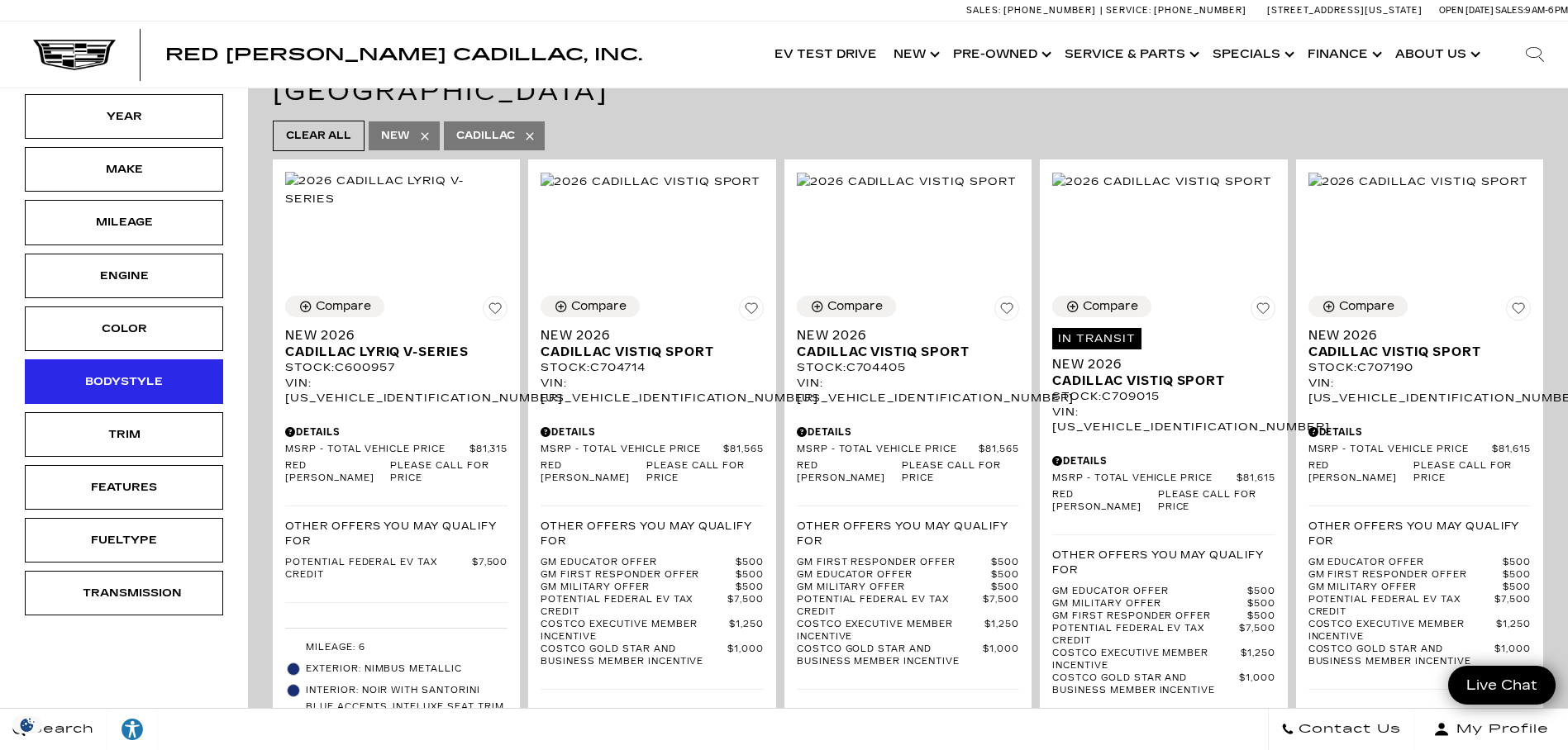
click at [136, 389] on div "Bodystyle" at bounding box center [124, 381] width 83 height 18
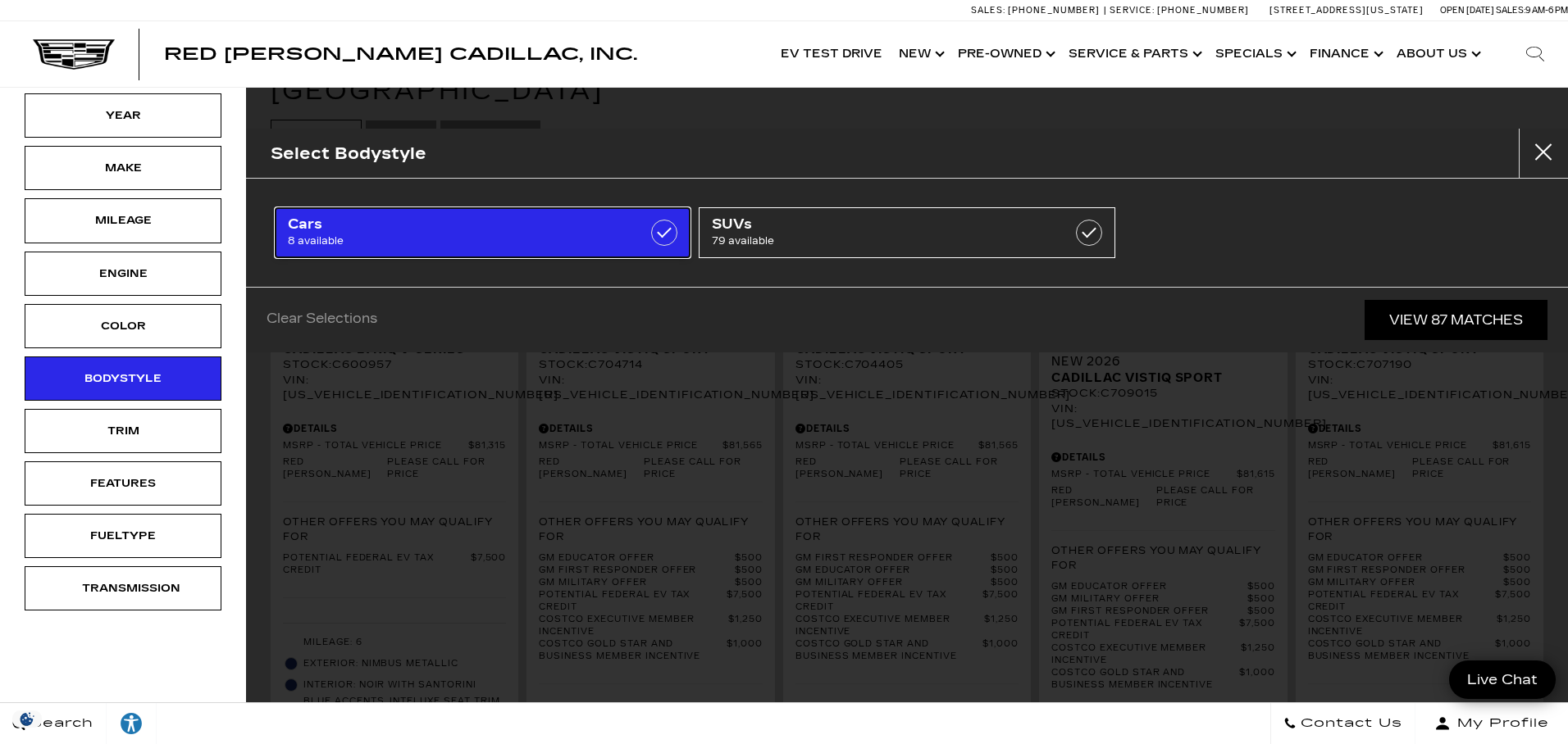
click at [388, 227] on span "Cars" at bounding box center [453, 224] width 331 height 16
type input "$53,735"
checkbox input "true"
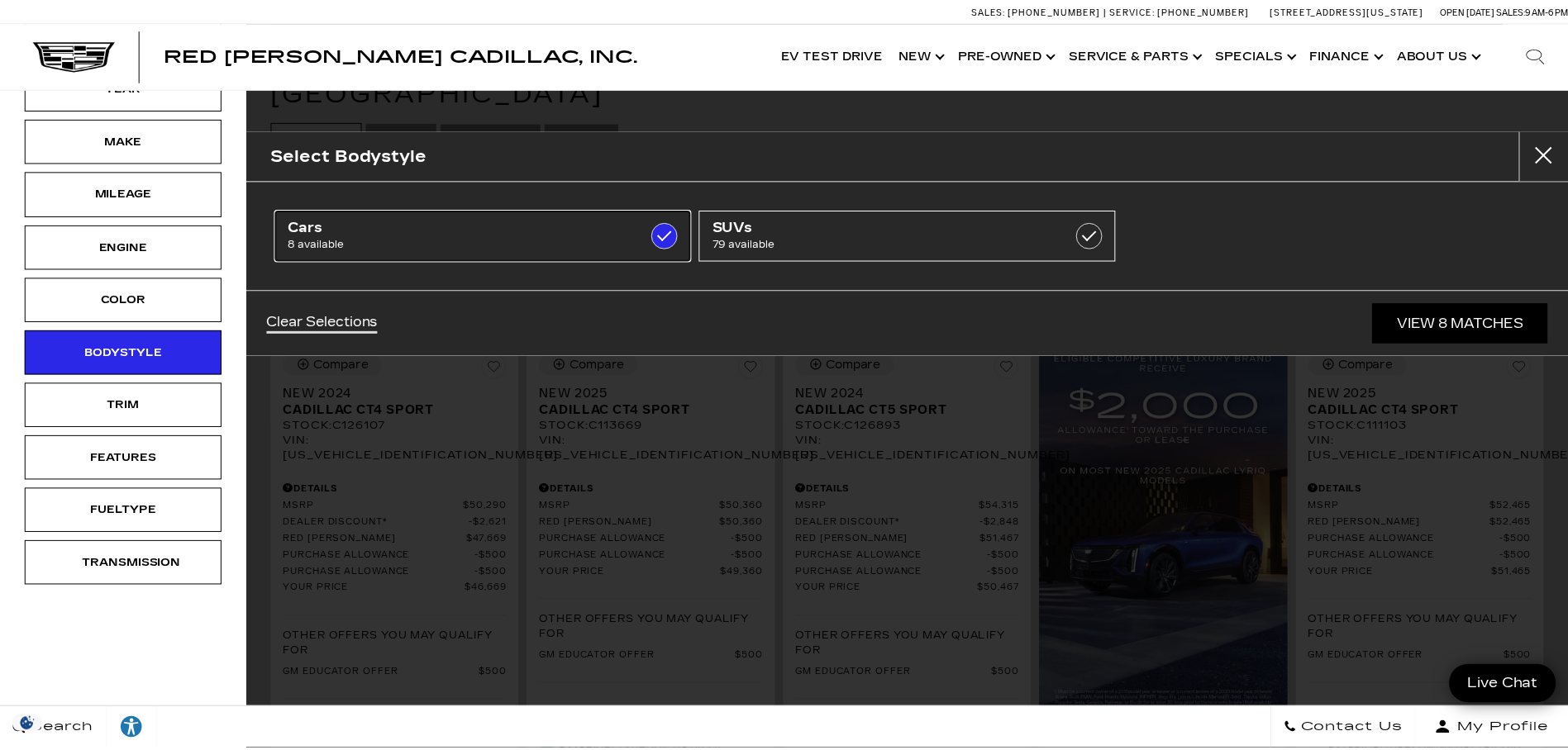
scroll to position [353, 0]
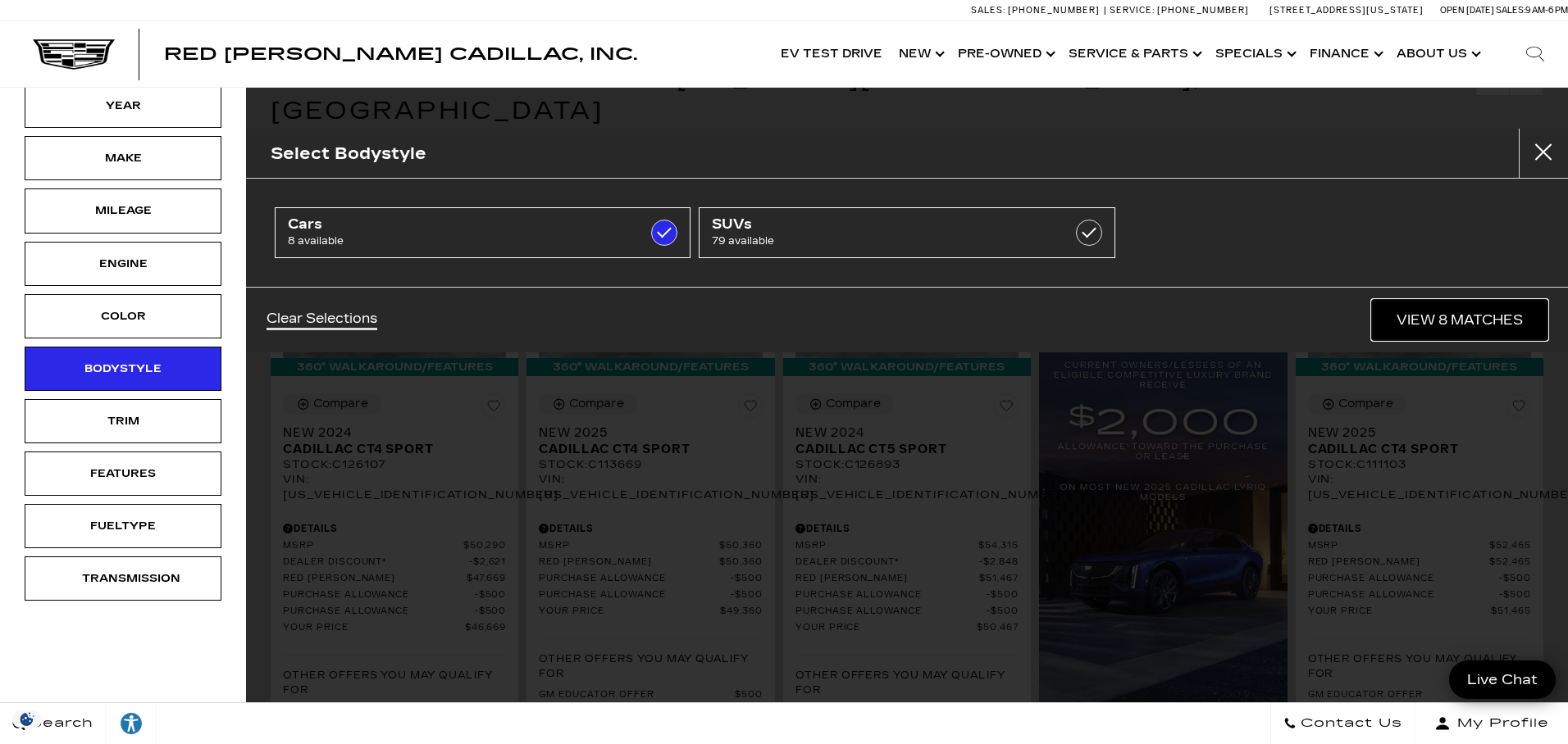
click at [1455, 316] on link "View 8 Matches" at bounding box center [1460, 320] width 176 height 40
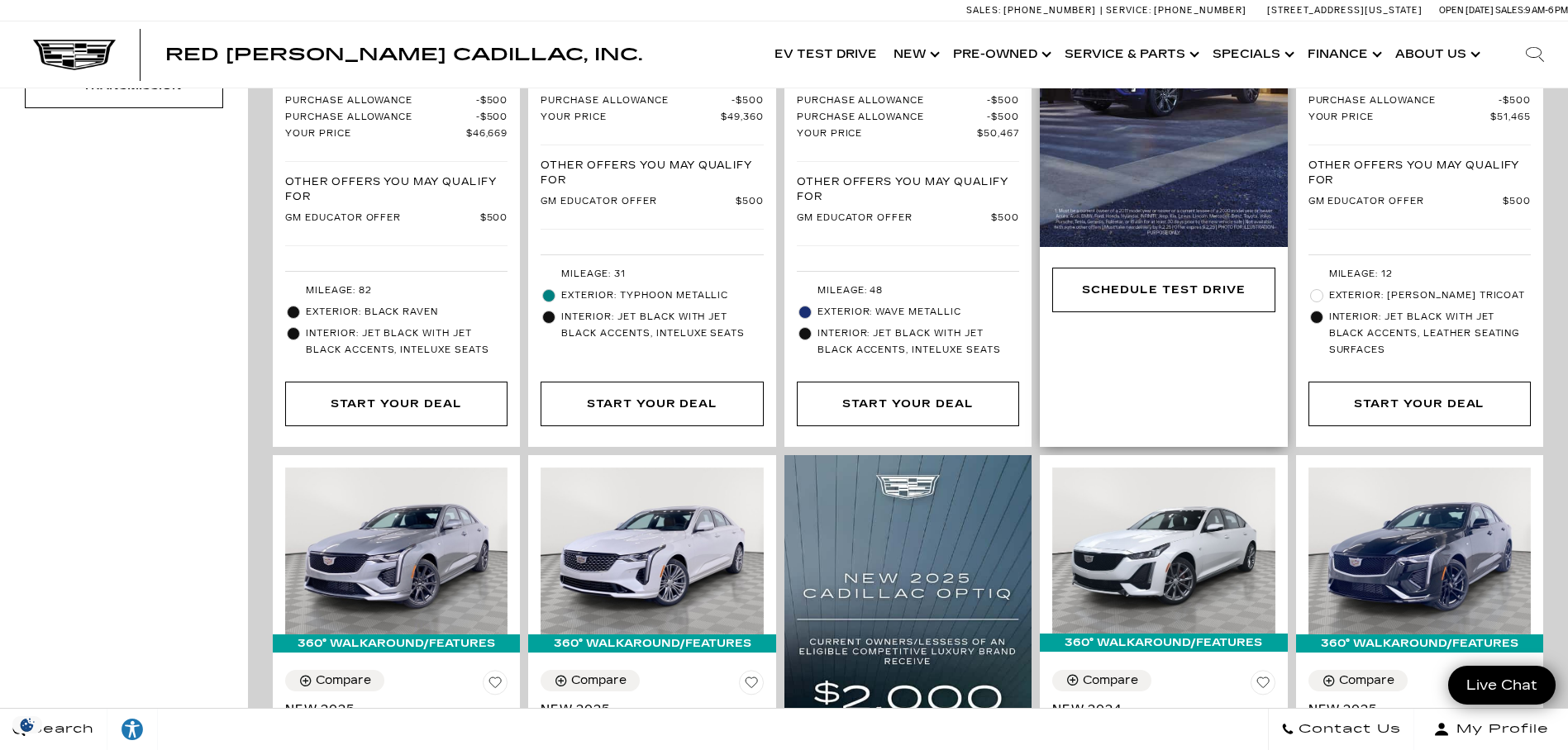
scroll to position [1003, 0]
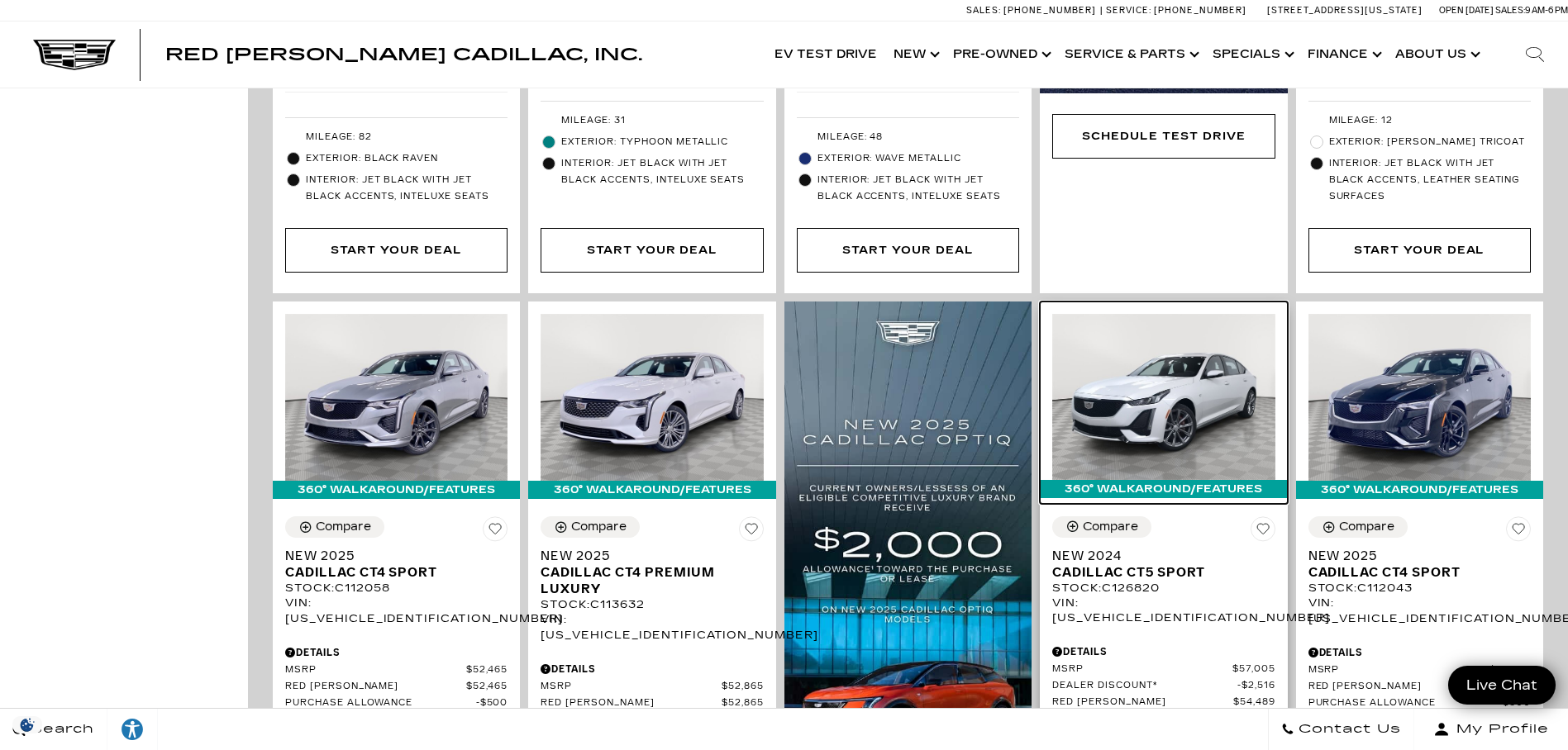
click at [1221, 379] on img at bounding box center [1163, 396] width 222 height 167
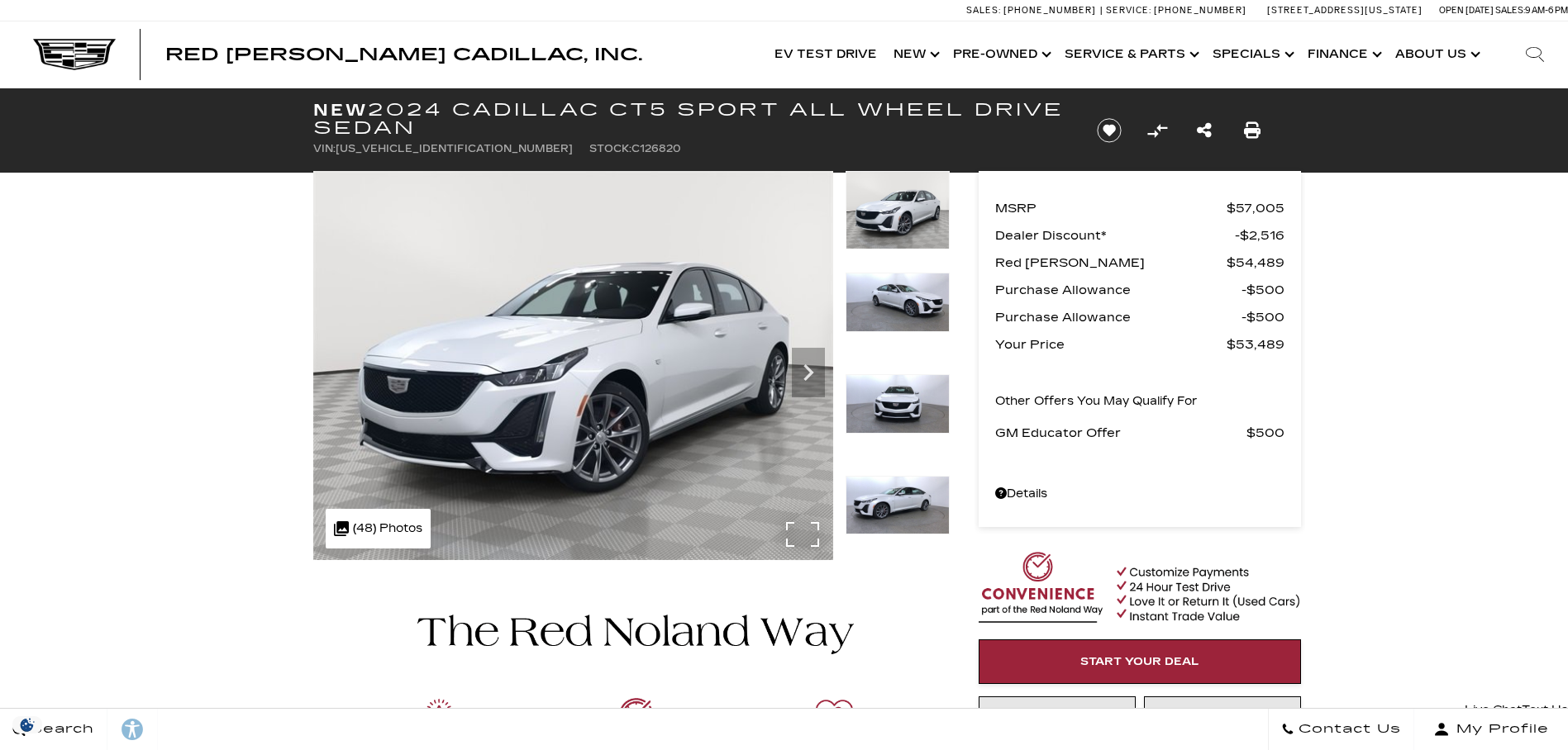
click at [363, 530] on div ".cls-1, .cls-3 { fill: #c50033; } .cls-1 { clip-rule: evenodd; } .cls-2 { clip-…" at bounding box center [378, 529] width 105 height 40
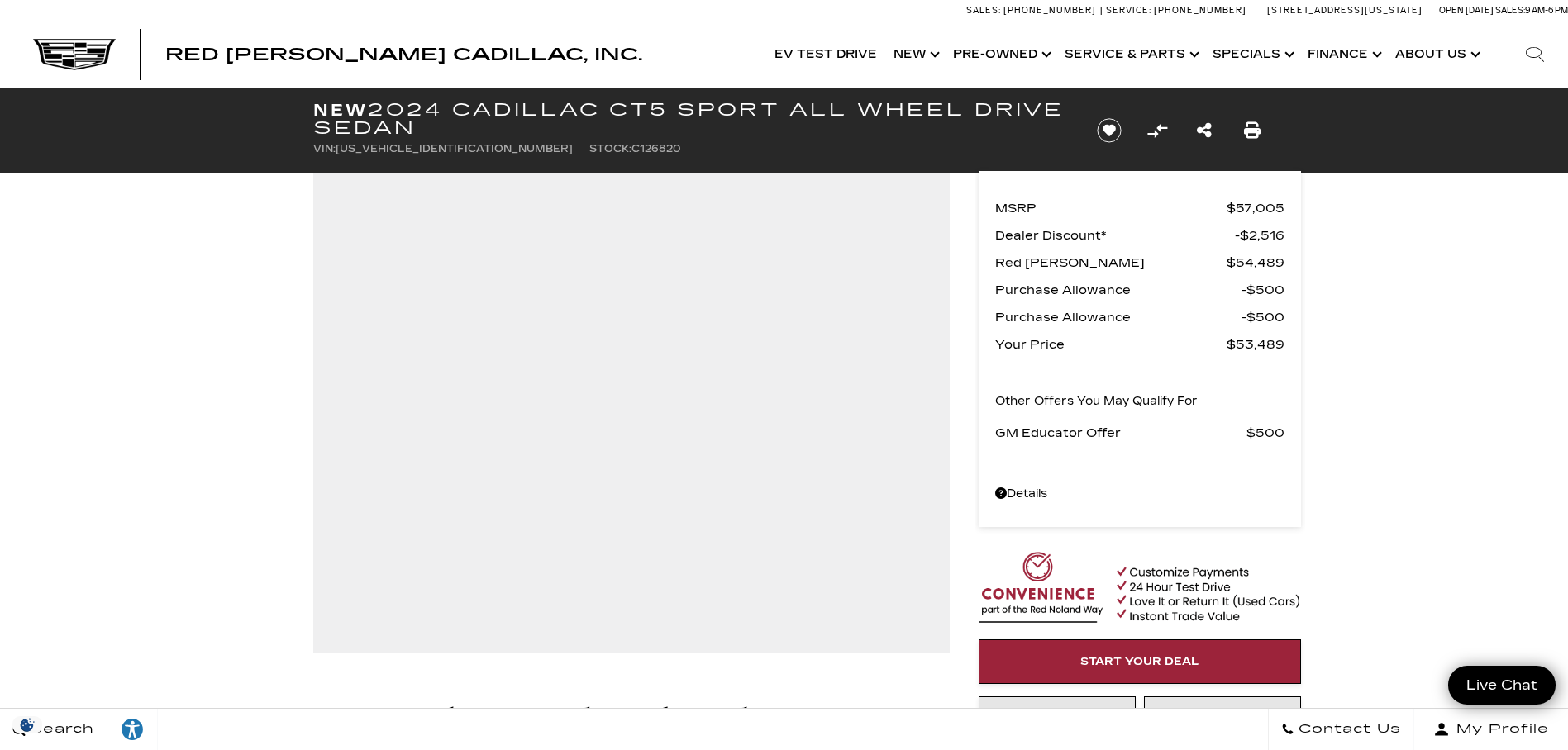
drag, startPoint x: 461, startPoint y: 147, endPoint x: 337, endPoint y: 146, distance: 124.0
click at [337, 146] on ul "VIN: 1G6DU5RK9R0126820 Stock: C126820" at bounding box center [691, 149] width 756 height 23
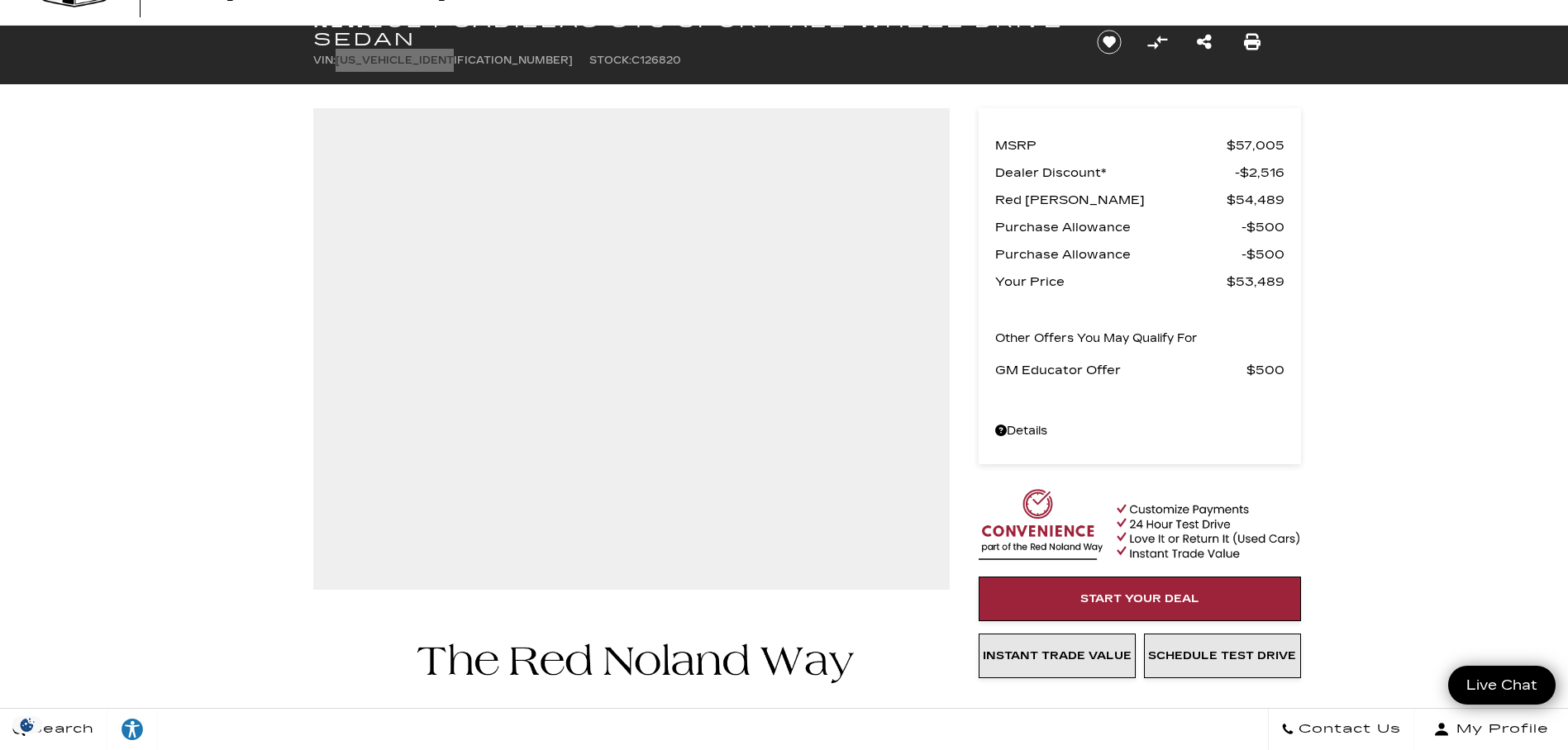
scroll to position [591, 0]
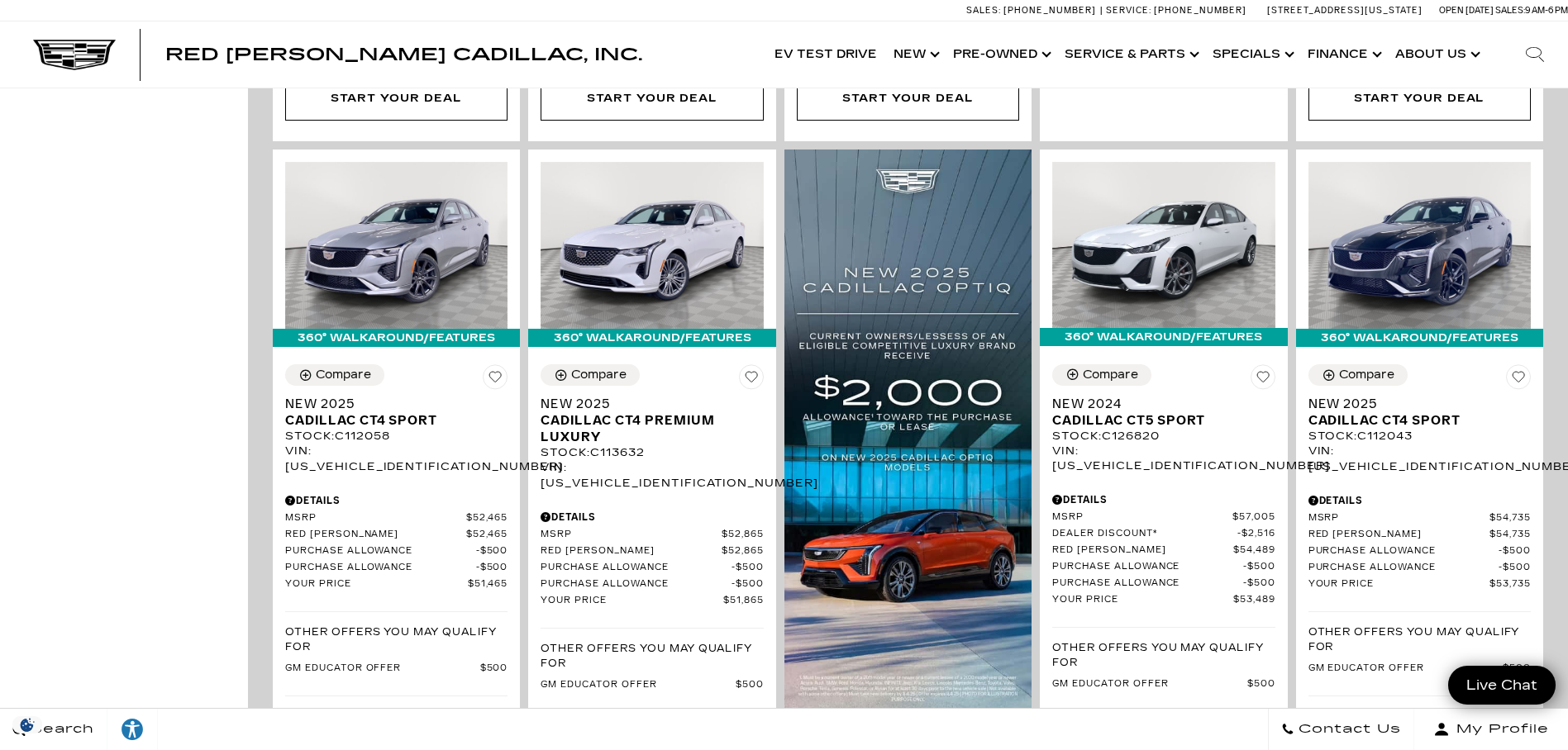
scroll to position [1157, 0]
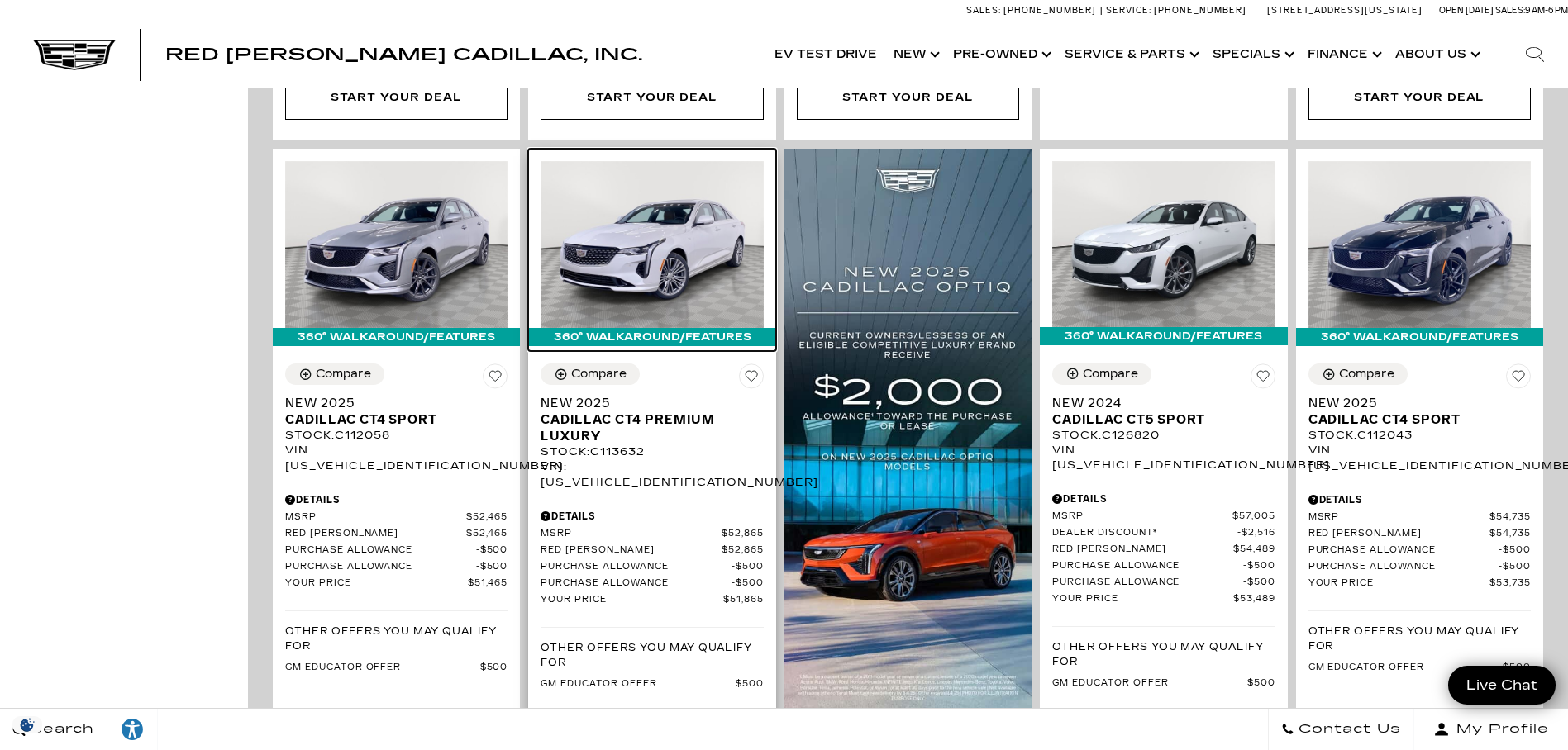
click at [645, 209] on img at bounding box center [651, 244] width 222 height 167
